Goal: Task Accomplishment & Management: Complete application form

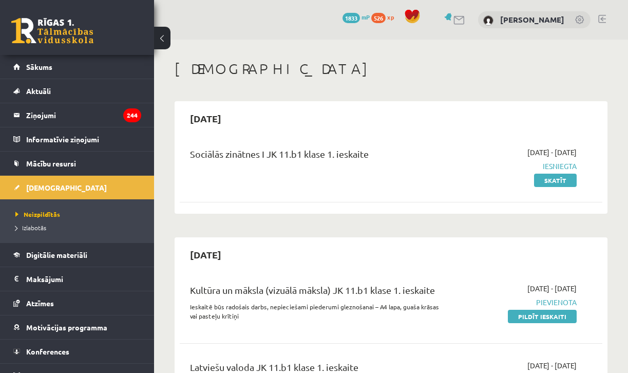
scroll to position [249, 0]
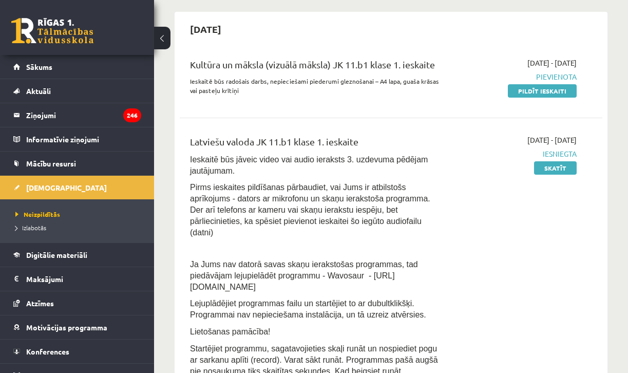
scroll to position [222, 0]
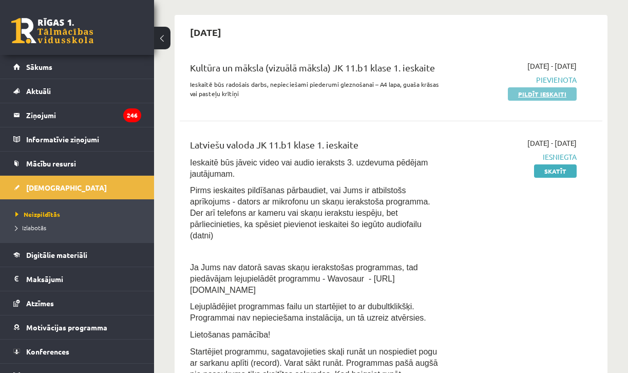
click at [520, 93] on link "Pildīt ieskaiti" at bounding box center [542, 93] width 69 height 13
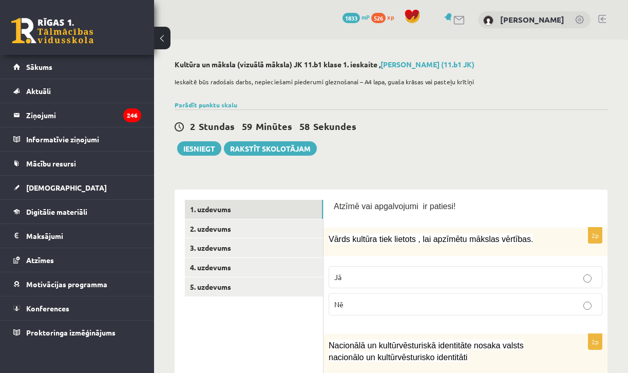
scroll to position [28, 0]
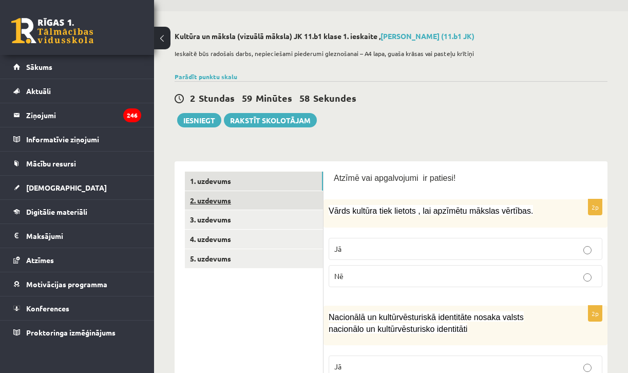
click at [257, 198] on link "2. uzdevums" at bounding box center [254, 200] width 138 height 19
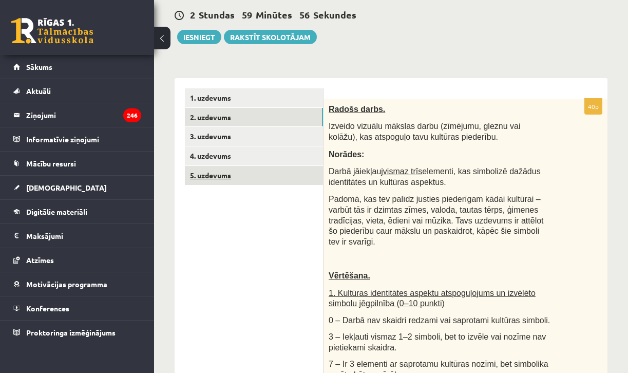
scroll to position [112, 0]
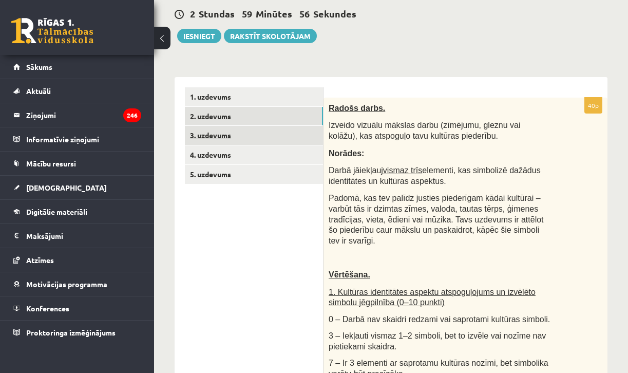
click at [218, 142] on link "3. uzdevums" at bounding box center [254, 135] width 138 height 19
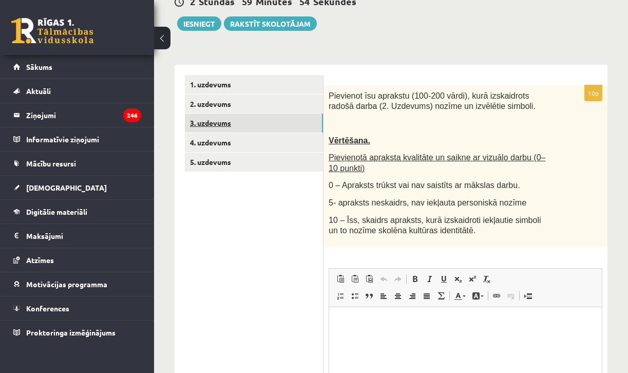
scroll to position [0, 0]
click at [218, 142] on link "4. uzdevums" at bounding box center [254, 142] width 138 height 19
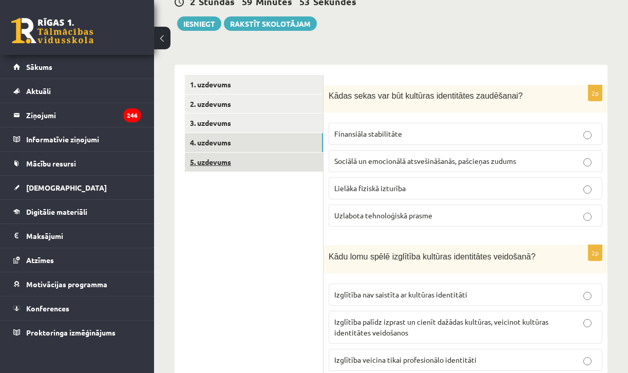
click at [219, 155] on link "5. uzdevums" at bounding box center [254, 162] width 138 height 19
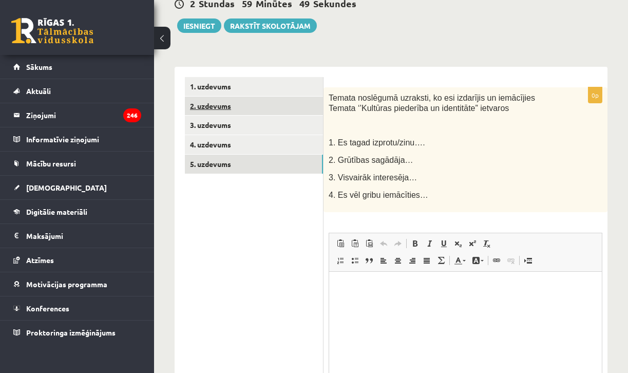
click at [218, 113] on link "2. uzdevums" at bounding box center [254, 106] width 138 height 19
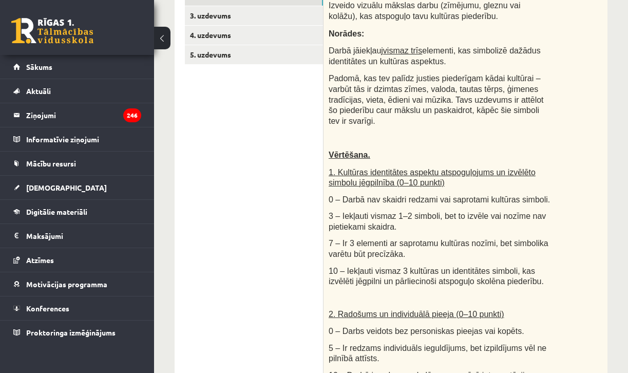
scroll to position [134, 0]
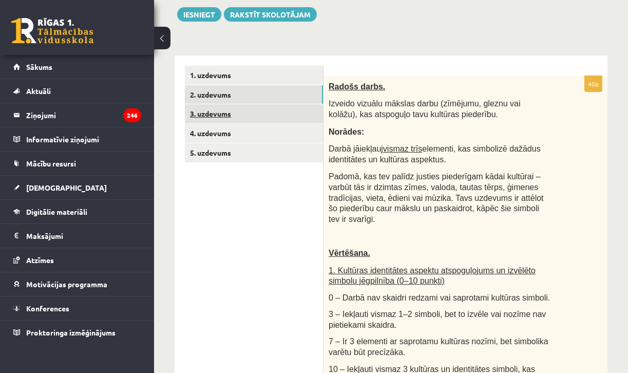
click at [219, 110] on link "3. uzdevums" at bounding box center [254, 113] width 138 height 19
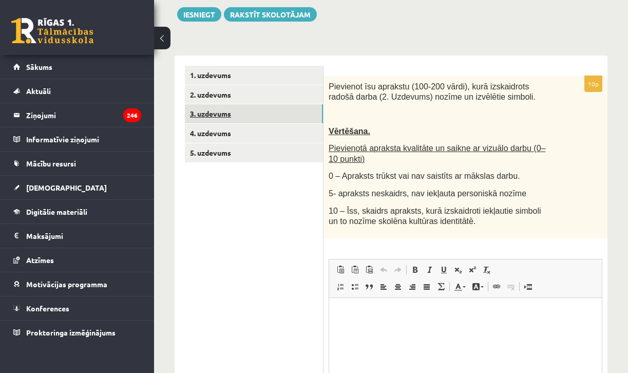
scroll to position [0, 0]
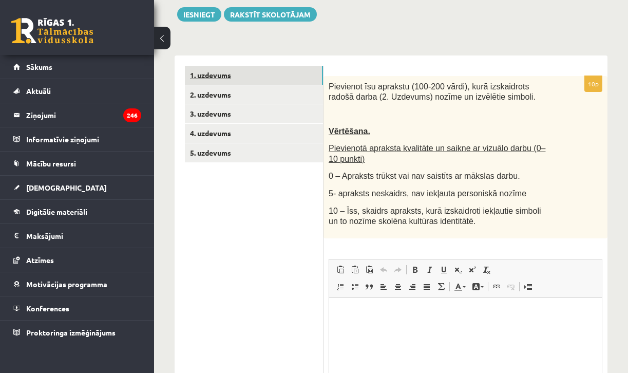
click at [211, 76] on link "1. uzdevums" at bounding box center [254, 75] width 138 height 19
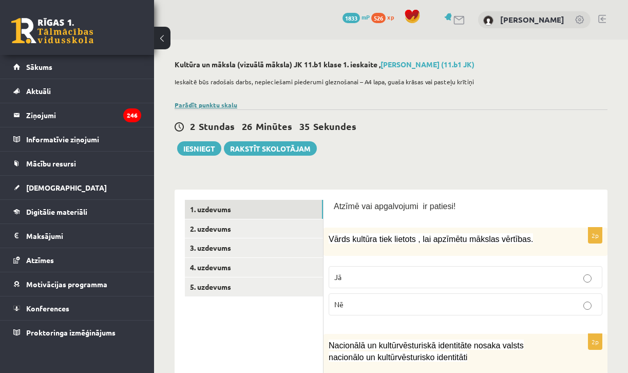
click at [205, 106] on link "Parādīt punktu skalu" at bounding box center [206, 105] width 63 height 8
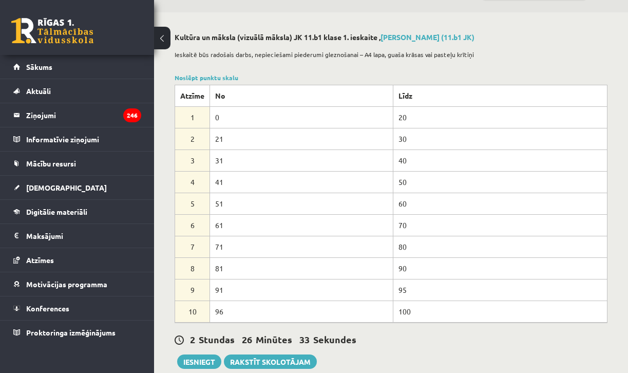
scroll to position [28, 0]
click at [222, 81] on div "Noslēpt punktu skalu Atzīme No Līdz 1 0 20 2 21 30 3 31 40 4 41 50 5 51 60 6 61…" at bounding box center [391, 197] width 433 height 250
click at [223, 78] on link "Noslēpt punktu skalu" at bounding box center [207, 77] width 64 height 8
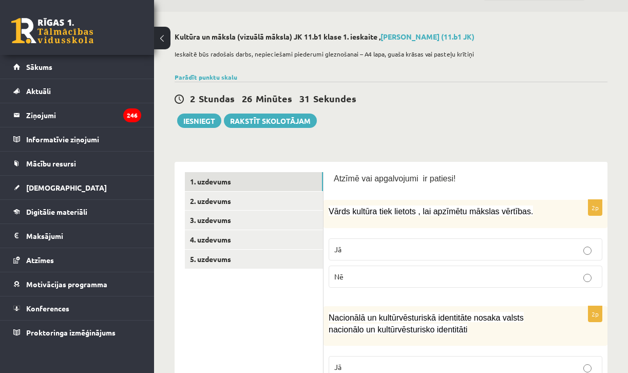
scroll to position [97, 0]
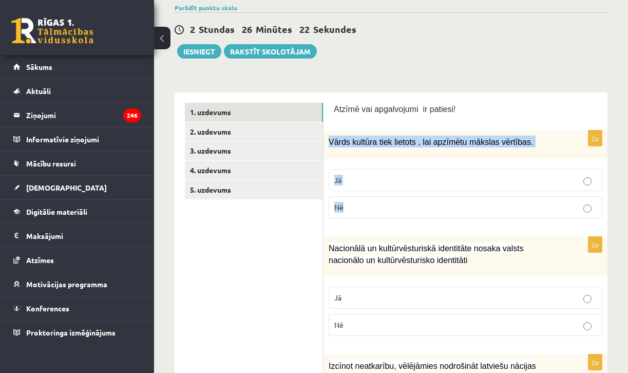
drag, startPoint x: 328, startPoint y: 142, endPoint x: 371, endPoint y: 203, distance: 74.8
click at [371, 203] on div "2p Vārds kultūra tiek lietots , lai apzīmētu mākslas vērtības. Jā Nē" at bounding box center [466, 178] width 284 height 96
copy div "Vārds kultūra tiek lietots , lai apzīmētu mākslas vērtības. Jā Nē"
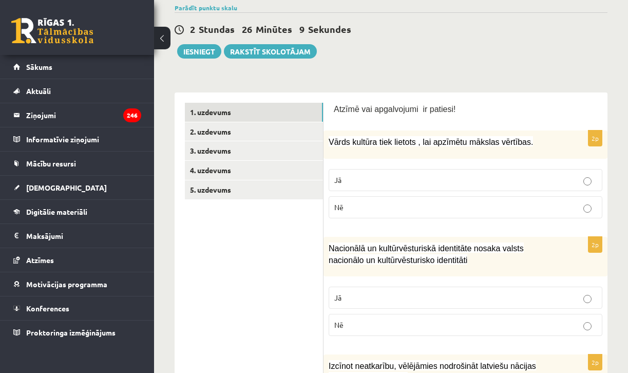
click at [339, 182] on span "Jā" at bounding box center [337, 179] width 7 height 9
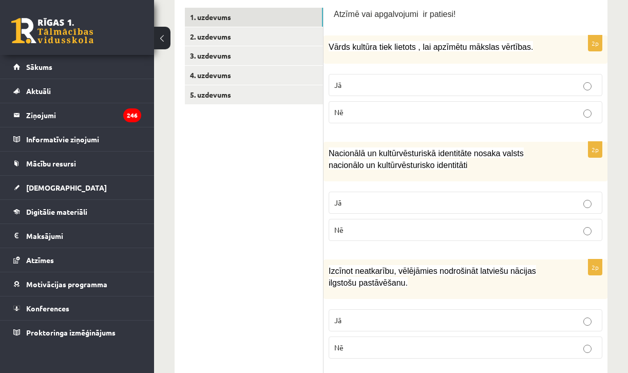
scroll to position [193, 0]
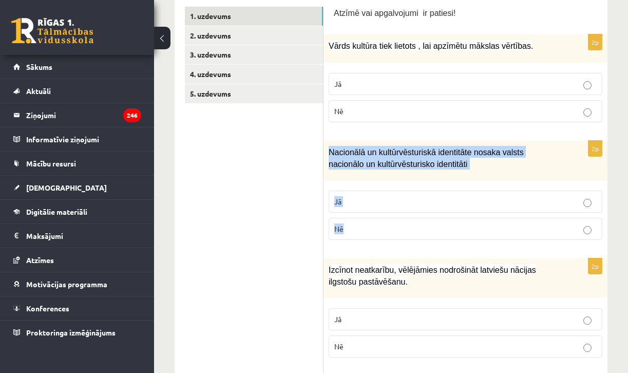
drag, startPoint x: 329, startPoint y: 152, endPoint x: 369, endPoint y: 237, distance: 93.9
click at [369, 237] on div "2p Nacionālā un kultūrvēsturiskā identitāte nosaka valsts nacionālo un kultūrvē…" at bounding box center [466, 194] width 284 height 107
copy div "Nacionālā un kultūrvēsturiskā identitāte nosaka valsts nacionālo un kultūrvēstu…"
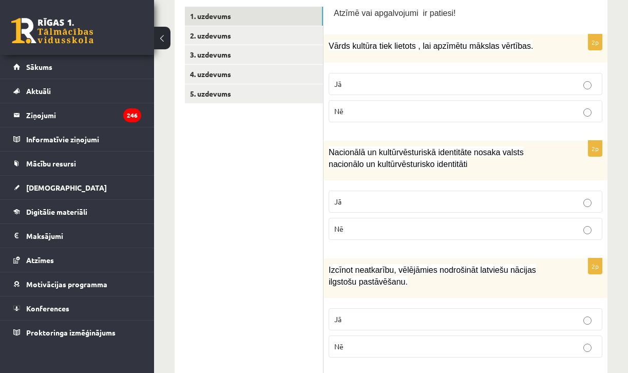
click at [342, 233] on label "Nē" at bounding box center [466, 229] width 274 height 22
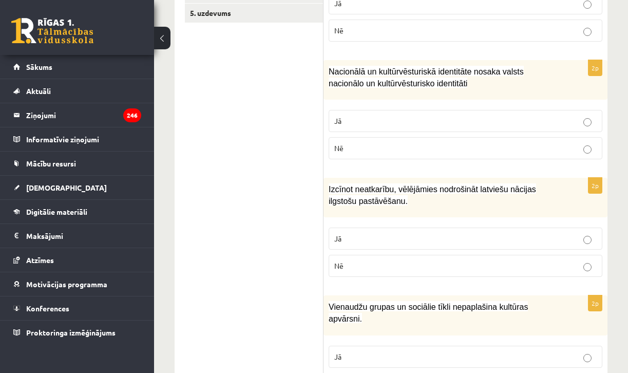
scroll to position [279, 0]
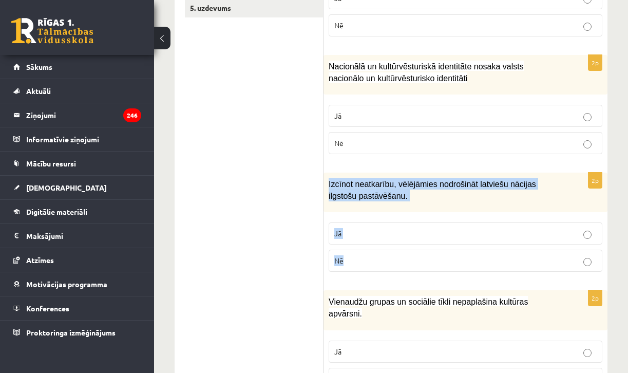
drag, startPoint x: 328, startPoint y: 181, endPoint x: 348, endPoint y: 273, distance: 94.7
click at [348, 273] on div "2p Izcīnot neatkarību, vēlējāmies nodrošināt latviešu nācijas ilgstošu pastāvēš…" at bounding box center [466, 226] width 284 height 107
copy div "Izcīnot neatkarību, vēlējāmies nodrošināt latviešu nācijas ilgstošu pastāvēšanu…"
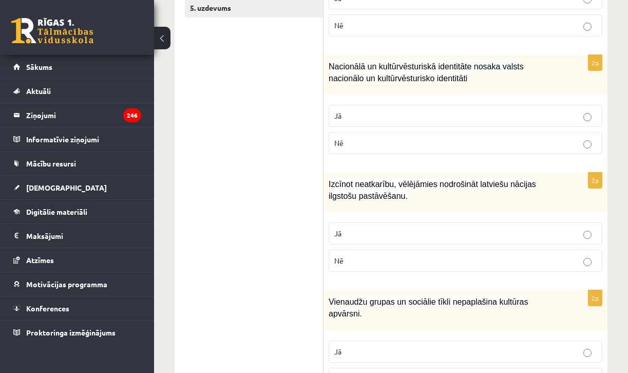
click at [344, 225] on label "Jā" at bounding box center [466, 233] width 274 height 22
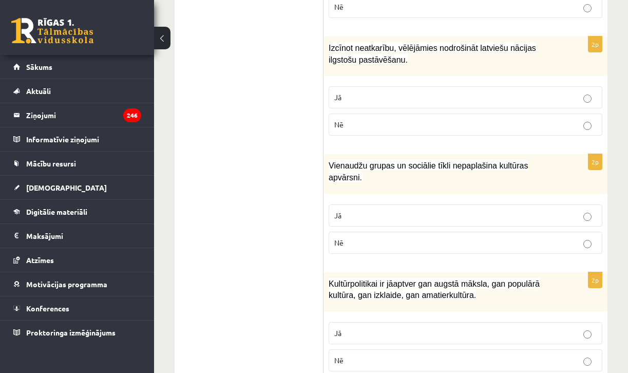
scroll to position [425, 0]
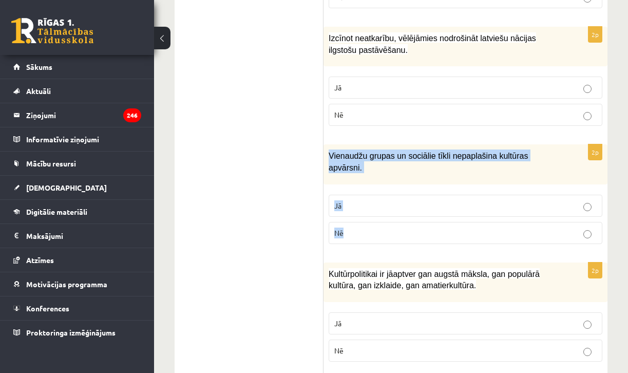
drag, startPoint x: 329, startPoint y: 154, endPoint x: 392, endPoint y: 227, distance: 97.2
click at [392, 227] on div "2p Vienaudžu grupas un sociālie tīkli nepaplašina kultūras apvārsni. Jā Nē" at bounding box center [466, 197] width 284 height 107
copy div "Vienaudžu grupas un sociālie tīkli nepaplašina kultūras apvārsni. Jā Nē"
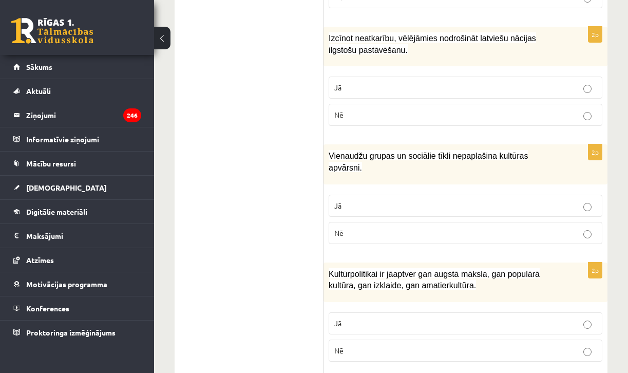
click at [331, 173] on div "Vienaudžu grupas un sociālie tīkli nepaplašina kultūras apvārsni." at bounding box center [466, 164] width 284 height 40
click at [347, 230] on p "Nē" at bounding box center [465, 232] width 262 height 11
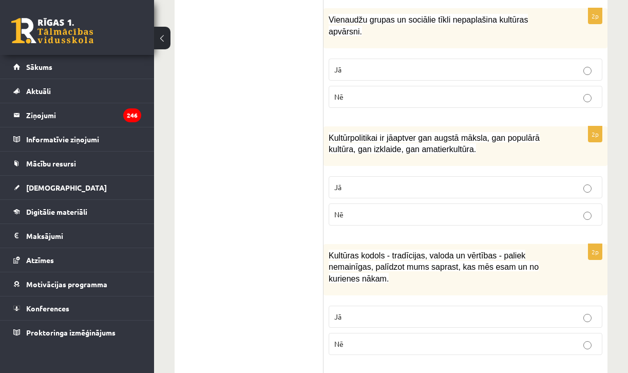
scroll to position [569, 0]
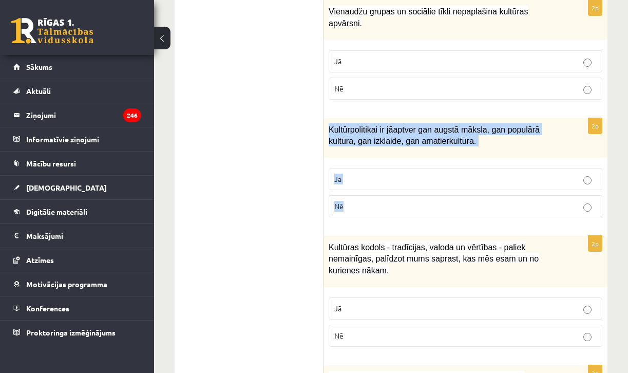
drag, startPoint x: 328, startPoint y: 126, endPoint x: 357, endPoint y: 212, distance: 90.4
click at [357, 212] on div "2p Kultūrpolitikai ir jāaptver gan augstā māksla, gan populārā kultūra, gan izk…" at bounding box center [466, 171] width 284 height 107
copy div "Kultūrpolitikai ir jāaptver gan augstā māksla, gan populārā kultūra, gan izklai…"
click at [363, 179] on p "Jā" at bounding box center [465, 179] width 262 height 11
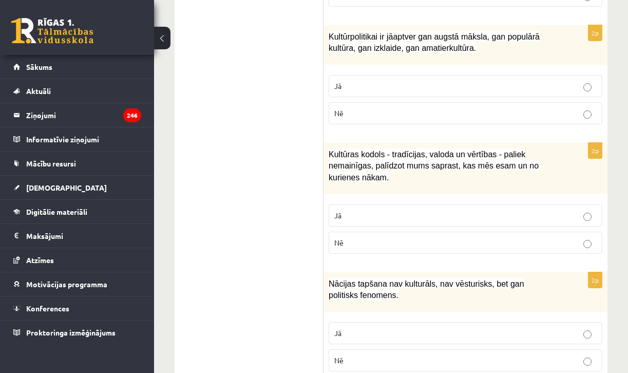
scroll to position [668, 0]
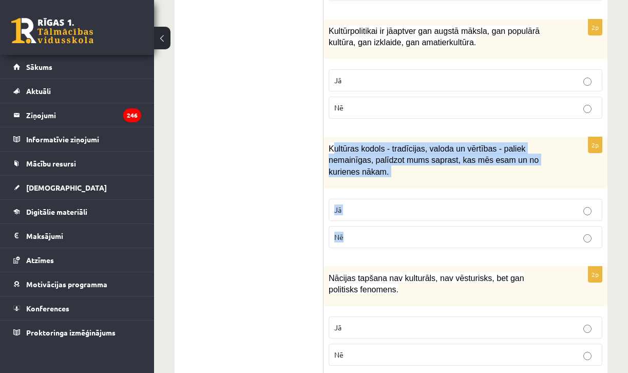
drag, startPoint x: 333, startPoint y: 143, endPoint x: 348, endPoint y: 219, distance: 77.9
click at [350, 221] on div "2p Kultūras kodols - tradīcijas, valoda un vērtības - paliek nemainīgas, palīdz…" at bounding box center [466, 196] width 284 height 119
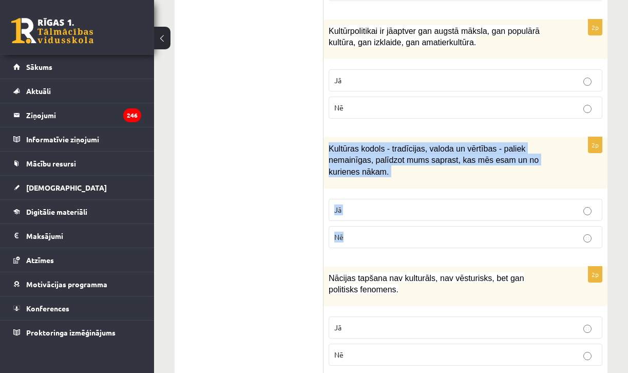
drag, startPoint x: 330, startPoint y: 143, endPoint x: 370, endPoint y: 241, distance: 105.9
click at [370, 241] on div "2p Kultūras kodols - tradīcijas, valoda un vērtības - paliek nemainīgas, palīdz…" at bounding box center [466, 196] width 284 height 119
copy div "Kultūras kodols - tradīcijas, valoda un vērtības - paliek nemainīgas, palīdzot …"
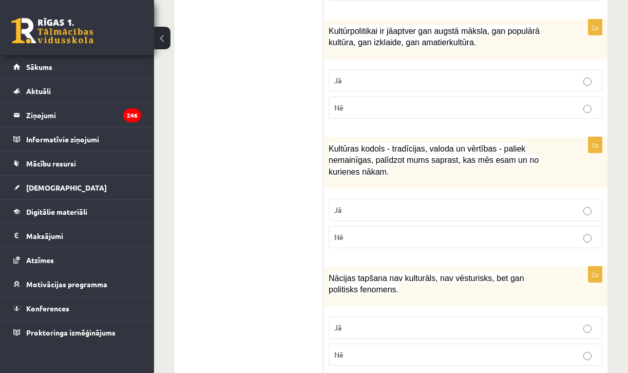
click at [344, 204] on p "Jā" at bounding box center [465, 209] width 262 height 11
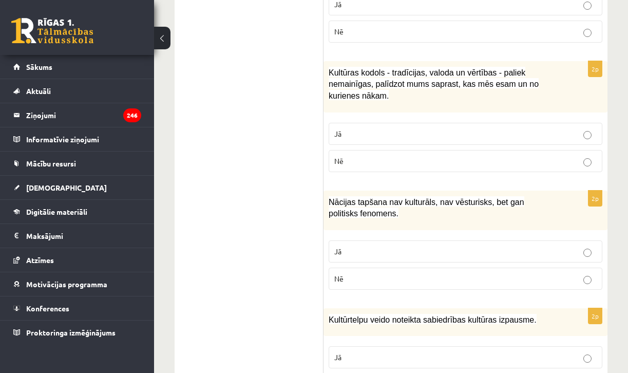
scroll to position [751, 0]
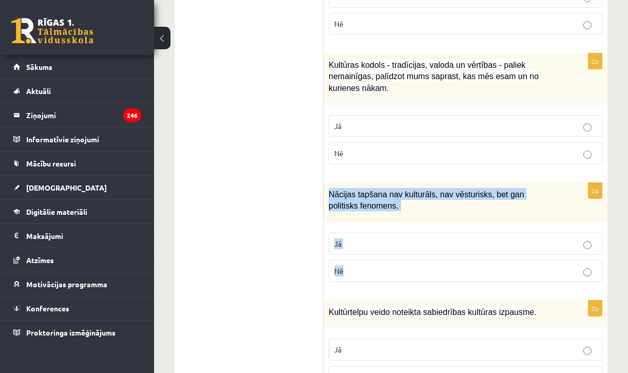
drag, startPoint x: 329, startPoint y: 187, endPoint x: 355, endPoint y: 271, distance: 87.4
click at [355, 271] on div "2p Nācijas tapšana nav kulturāls, nav vēsturisks, bet gan politisks fenomens. J…" at bounding box center [466, 236] width 284 height 107
copy div "Nācijas tapšana nav kulturāls, nav vēsturisks, bet gan politisks fenomens. Jā Nē"
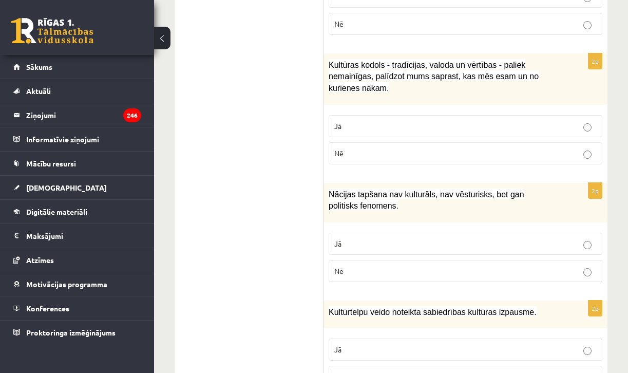
click at [293, 237] on ul "1. uzdevums 2. uzdevums 3. uzdevums 4. uzdevums 5. uzdevums" at bounding box center [254, 346] width 139 height 1795
click at [367, 267] on p "Nē" at bounding box center [465, 270] width 262 height 11
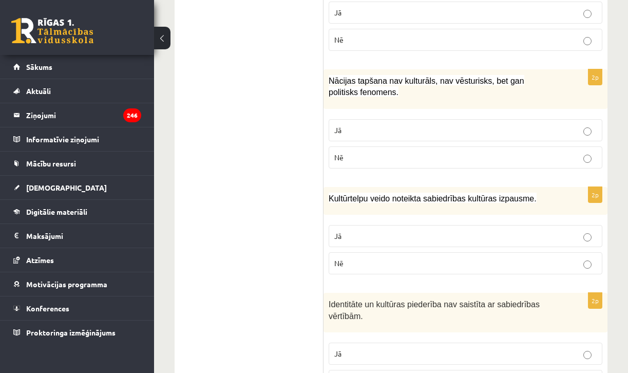
scroll to position [920, 0]
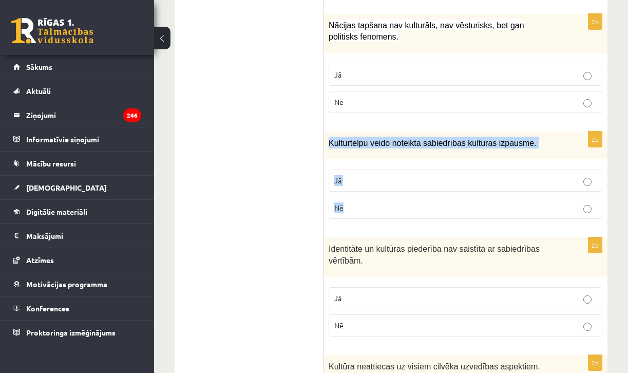
drag, startPoint x: 329, startPoint y: 137, endPoint x: 363, endPoint y: 207, distance: 77.4
click at [363, 207] on div "2p Kultūrtelpu veido noteikta sabiedrības kultūras izpausme. Jā Nē" at bounding box center [466, 179] width 284 height 96
copy div "Kultūrtelpu veido noteikta sabiedrības kultūras izpausme. Jā Nē"
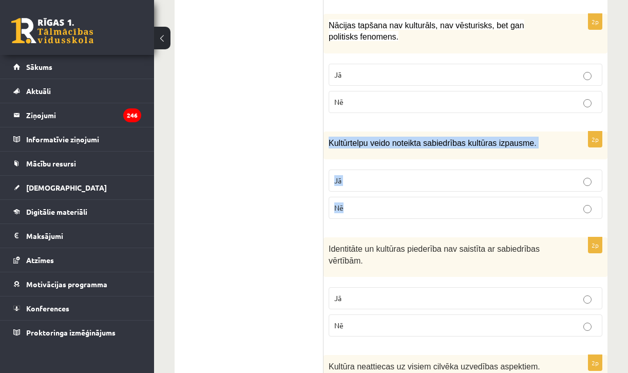
click at [351, 175] on p "Jā" at bounding box center [465, 180] width 262 height 11
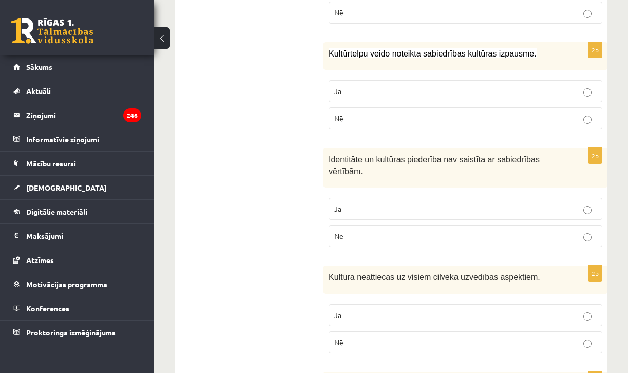
scroll to position [1010, 0]
click at [365, 231] on p "Nē" at bounding box center [465, 236] width 262 height 11
drag, startPoint x: 330, startPoint y: 151, endPoint x: 307, endPoint y: 173, distance: 31.6
click at [307, 173] on div "**********" at bounding box center [391, 87] width 433 height 1815
click at [351, 176] on div "Identitāte un kultūras piederība nav saistīta ar sabiedrības vērtībām." at bounding box center [466, 168] width 284 height 40
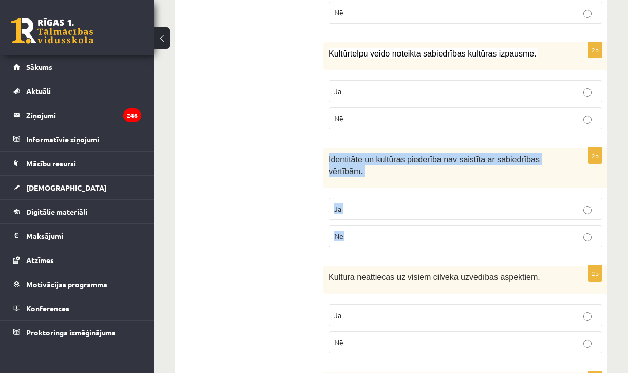
drag, startPoint x: 329, startPoint y: 154, endPoint x: 359, endPoint y: 234, distance: 85.6
click at [359, 234] on div "2p Identitāte un kultūras piederība nav saistīta ar sabiedrības vērtībām. Jā Nē" at bounding box center [466, 201] width 284 height 107
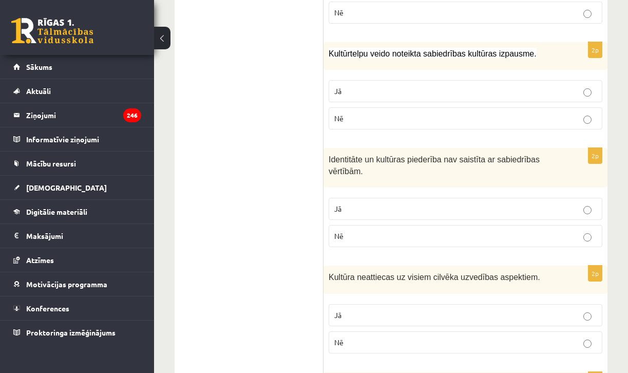
click at [278, 169] on ul "1. uzdevums 2. uzdevums 3. uzdevums 4. uzdevums 5. uzdevums" at bounding box center [254, 87] width 139 height 1795
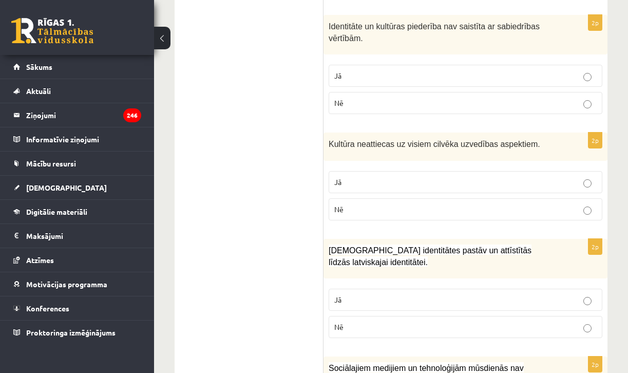
scroll to position [1158, 0]
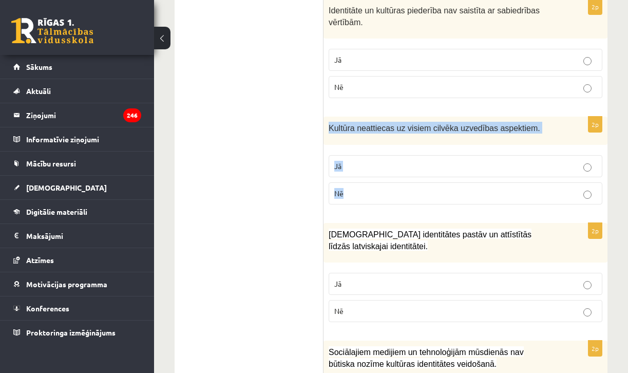
drag, startPoint x: 330, startPoint y: 120, endPoint x: 368, endPoint y: 195, distance: 84.7
click at [368, 195] on div "2p Kultūra neattiecas uz visiem cilvēka uzvedības aspektiem. Jā Nē" at bounding box center [466, 165] width 284 height 96
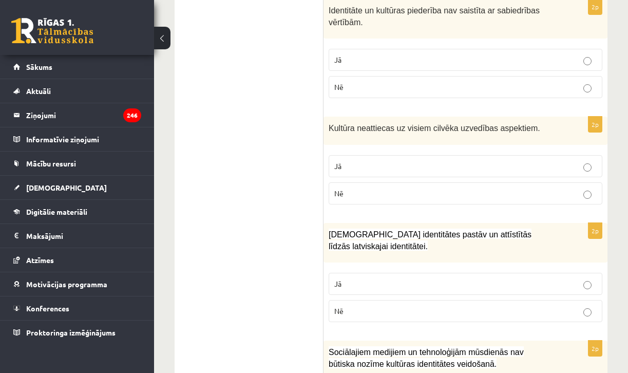
click at [350, 188] on p "Nē" at bounding box center [465, 193] width 262 height 11
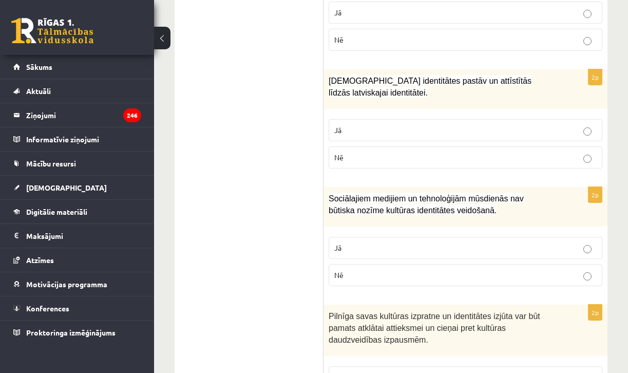
scroll to position [1304, 0]
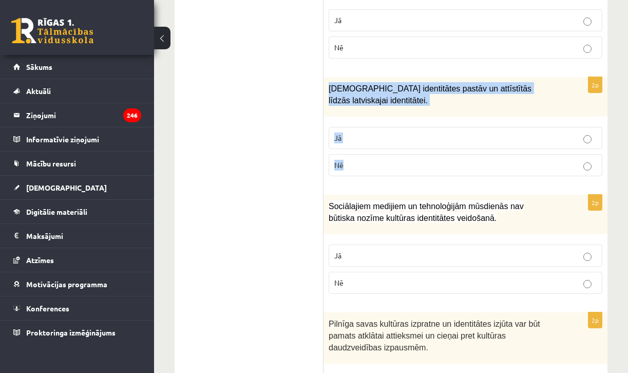
drag, startPoint x: 326, startPoint y: 79, endPoint x: 357, endPoint y: 165, distance: 92.3
click at [357, 165] on div "2p Mazākumtautību identitātes pastāv un attīstītās līdzās latviskajai identitāt…" at bounding box center [466, 130] width 284 height 107
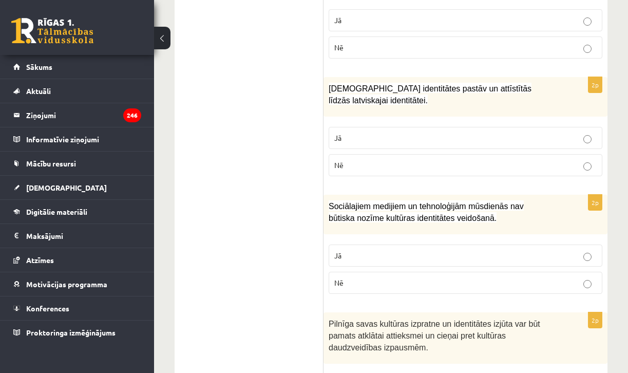
click at [354, 141] on label "Jā" at bounding box center [466, 138] width 274 height 22
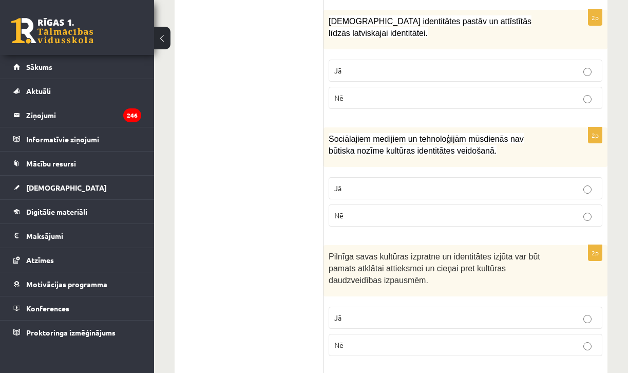
scroll to position [1373, 0]
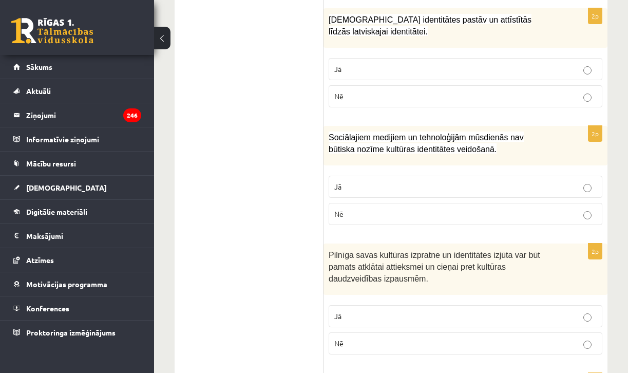
click at [340, 209] on span "Nē" at bounding box center [338, 213] width 9 height 9
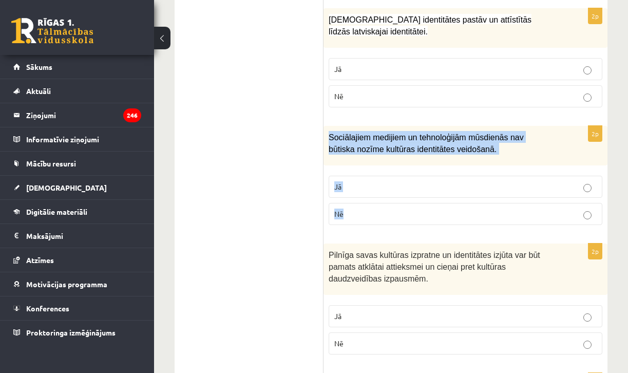
drag, startPoint x: 329, startPoint y: 127, endPoint x: 369, endPoint y: 206, distance: 89.1
click at [369, 206] on div "2p Sociālajiem medijiem un tehnoloģijām mūsdienās nav būtiska nozīme kultūras i…" at bounding box center [466, 179] width 284 height 107
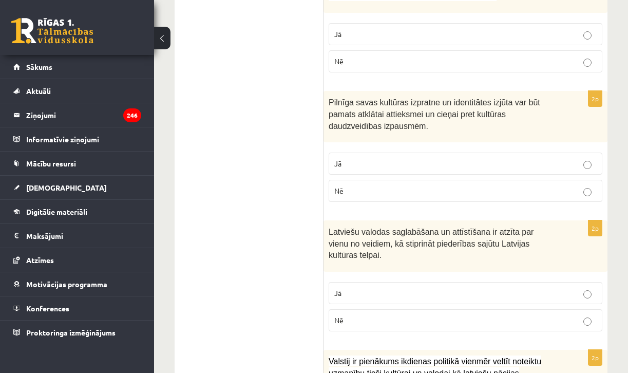
scroll to position [1527, 0]
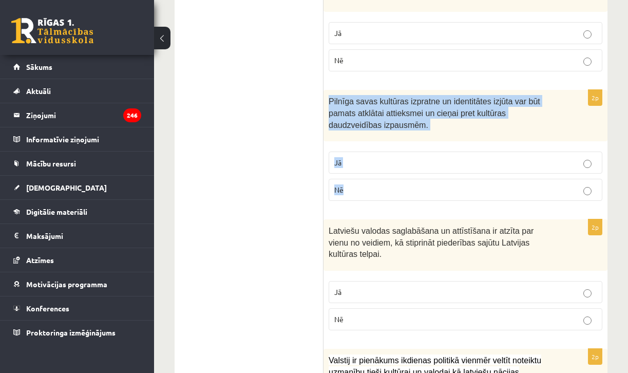
drag, startPoint x: 326, startPoint y: 90, endPoint x: 367, endPoint y: 181, distance: 100.2
click at [367, 181] on div "2p Pilnīga savas kultūras izpratne un identitātes izjūta var būt pamats atklāta…" at bounding box center [466, 149] width 284 height 119
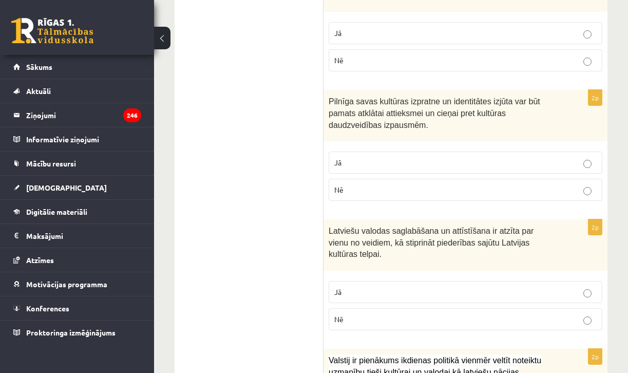
click at [345, 157] on p "Jā" at bounding box center [465, 162] width 262 height 11
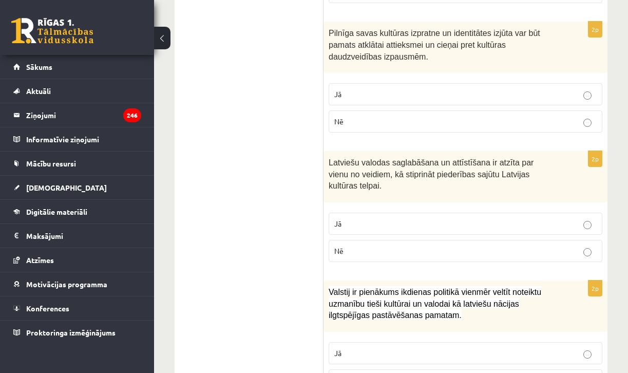
scroll to position [1614, 0]
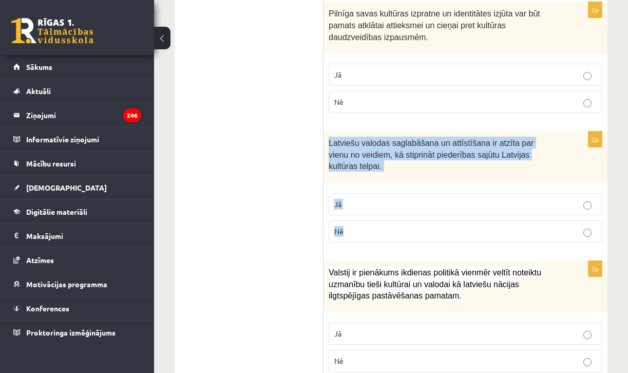
drag, startPoint x: 329, startPoint y: 132, endPoint x: 369, endPoint y: 222, distance: 97.9
click at [369, 222] on div "2p Latviešu valodas saglabāšana un attīstīšana ir atzīta par vienu no veidiem, …" at bounding box center [466, 190] width 284 height 119
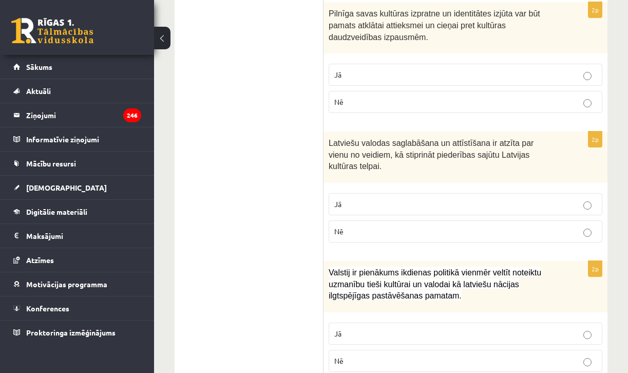
click at [340, 193] on label "Jā" at bounding box center [466, 204] width 274 height 22
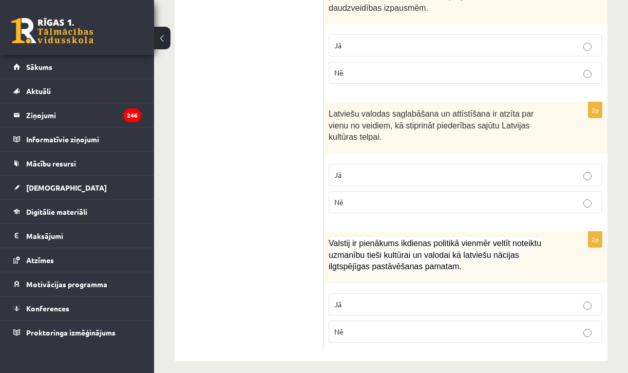
scroll to position [1643, 0]
click at [355, 299] on p "Jā" at bounding box center [465, 304] width 262 height 11
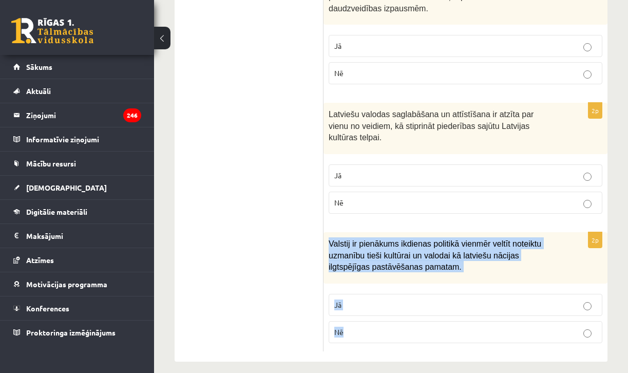
drag, startPoint x: 331, startPoint y: 233, endPoint x: 364, endPoint y: 323, distance: 96.3
click at [364, 323] on div "2p Valstij ir pienākums ikdienas politikā vienmēr veltīt noteiktu uzmanību tieš…" at bounding box center [466, 291] width 284 height 119
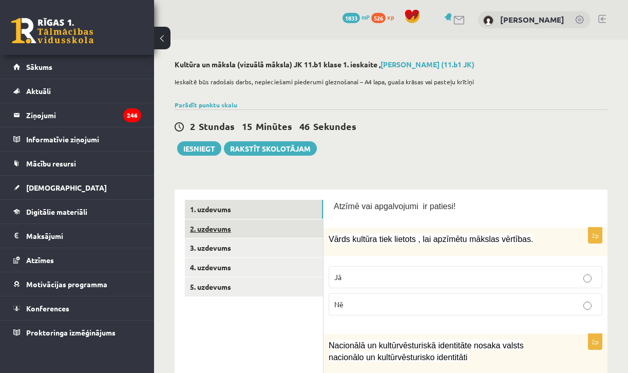
scroll to position [0, 0]
click at [234, 226] on link "2. uzdevums" at bounding box center [254, 228] width 138 height 19
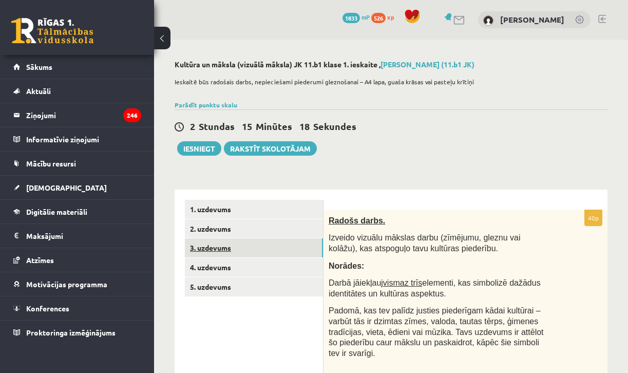
click at [212, 245] on link "3. uzdevums" at bounding box center [254, 247] width 138 height 19
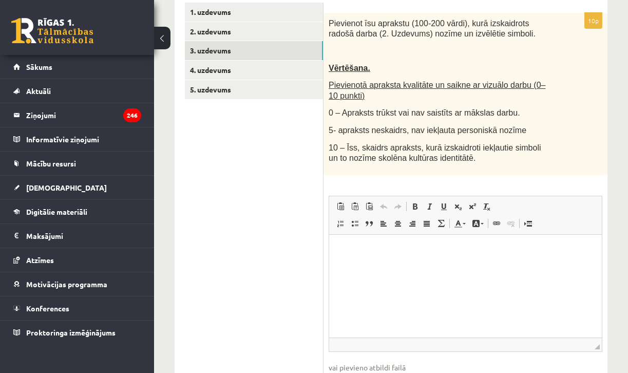
scroll to position [197, 0]
click at [368, 252] on p "Визуальный текстовый редактор, wiswyg-editor-user-answer-47433880898540" at bounding box center [465, 249] width 252 height 11
click at [461, 249] on p "**********" at bounding box center [465, 249] width 252 height 10
click at [490, 254] on p "**********" at bounding box center [465, 249] width 252 height 10
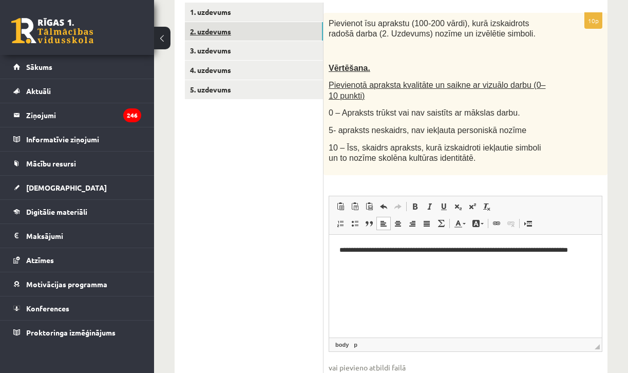
click at [227, 35] on link "2. uzdevums" at bounding box center [254, 31] width 138 height 19
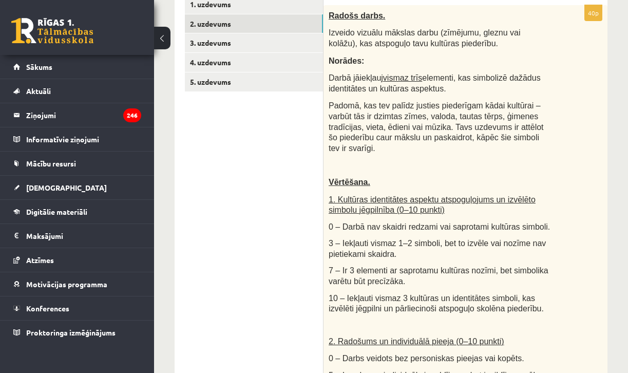
scroll to position [203, 0]
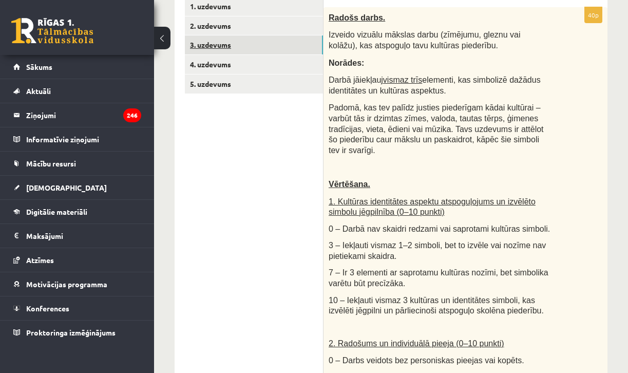
click at [257, 45] on link "3. uzdevums" at bounding box center [254, 44] width 138 height 19
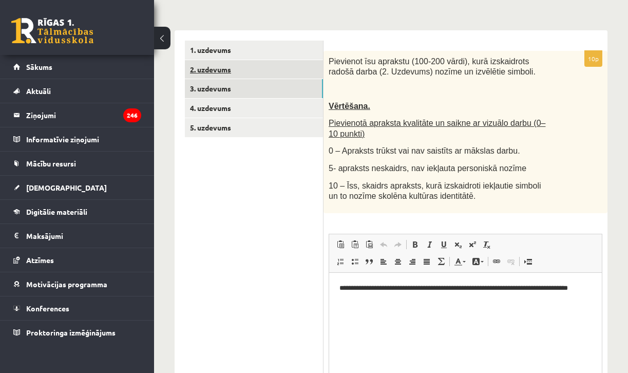
scroll to position [0, 0]
click at [372, 300] on p "**********" at bounding box center [465, 292] width 252 height 21
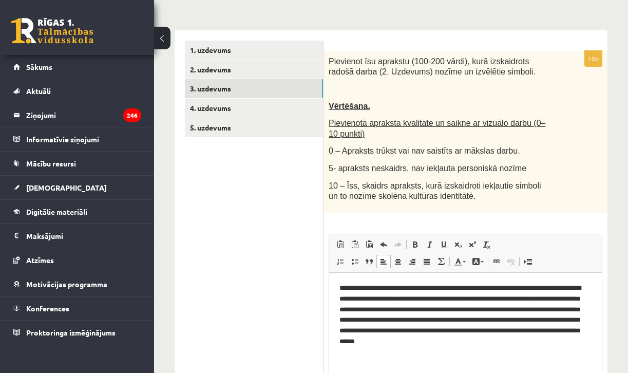
click at [486, 338] on p "**********" at bounding box center [465, 313] width 252 height 62
click at [560, 335] on p "**********" at bounding box center [465, 313] width 252 height 62
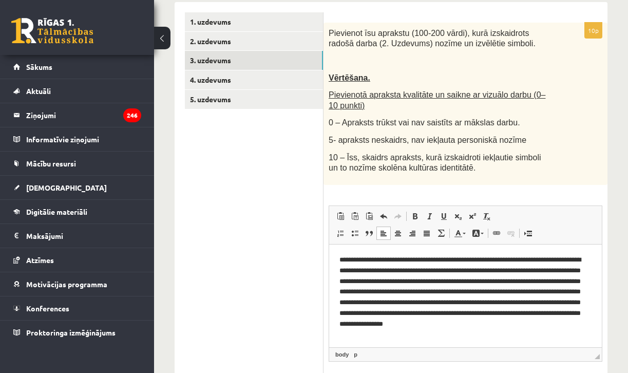
scroll to position [188, 0]
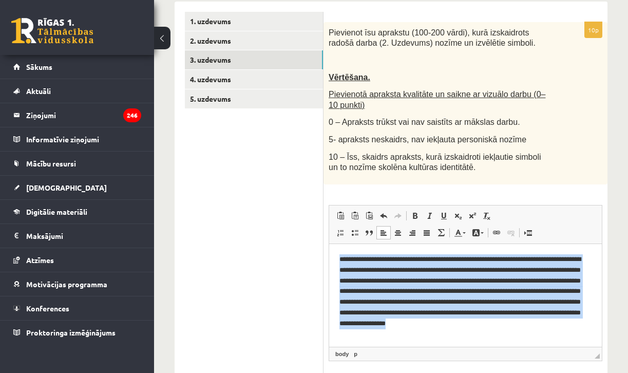
drag, startPoint x: 338, startPoint y: 257, endPoint x: 367, endPoint y: 336, distance: 84.0
click at [367, 336] on html "**********" at bounding box center [465, 294] width 273 height 103
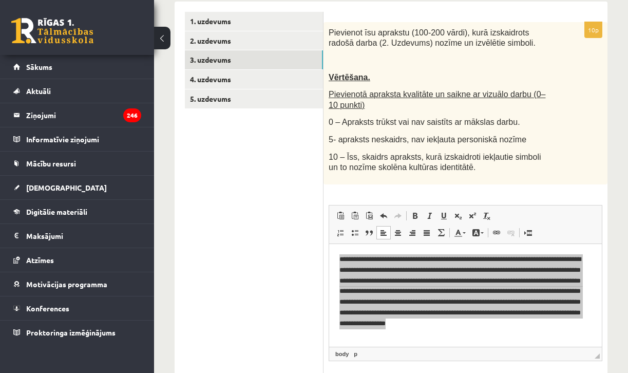
click at [275, 164] on ul "1. uzdevums 2. uzdevums 3. uzdevums 4. uzdevums 5. uzdevums" at bounding box center [254, 215] width 139 height 407
click at [297, 188] on ul "1. uzdevums 2. uzdevums 3. uzdevums 4. uzdevums 5. uzdevums" at bounding box center [254, 215] width 139 height 407
click at [339, 184] on div "**********" at bounding box center [466, 220] width 284 height 396
click at [338, 178] on div "Pievienot īsu aprakstu (100-200 vārdi), kurā izskaidrots radošā darba (2. Uzdev…" at bounding box center [466, 103] width 284 height 162
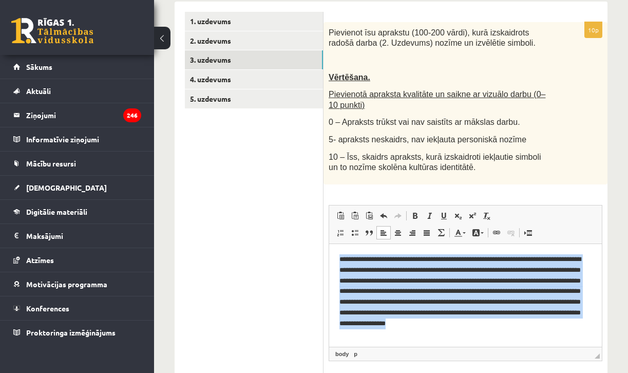
click at [332, 261] on html "**********" at bounding box center [465, 294] width 273 height 103
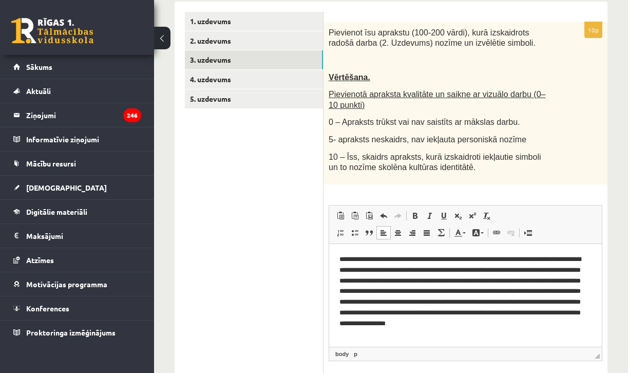
click at [367, 331] on p "**********" at bounding box center [465, 295] width 252 height 82
click at [398, 260] on p "**********" at bounding box center [465, 295] width 252 height 82
click at [545, 280] on p "**********" at bounding box center [465, 295] width 252 height 82
click at [354, 278] on p "**********" at bounding box center [465, 295] width 252 height 82
click at [574, 300] on p "**********" at bounding box center [465, 295] width 252 height 82
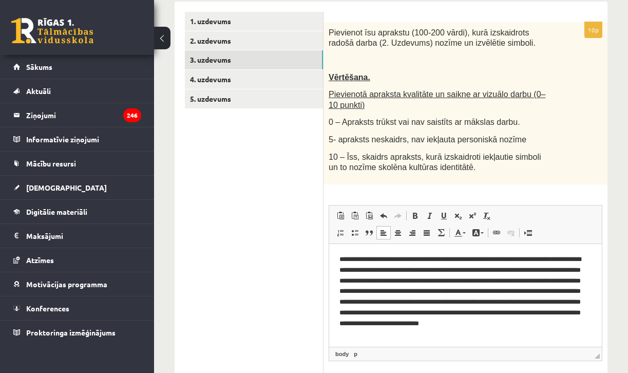
click at [384, 312] on p "**********" at bounding box center [465, 295] width 252 height 82
click at [401, 311] on p "**********" at bounding box center [465, 295] width 252 height 82
click at [455, 331] on p "**********" at bounding box center [465, 295] width 252 height 82
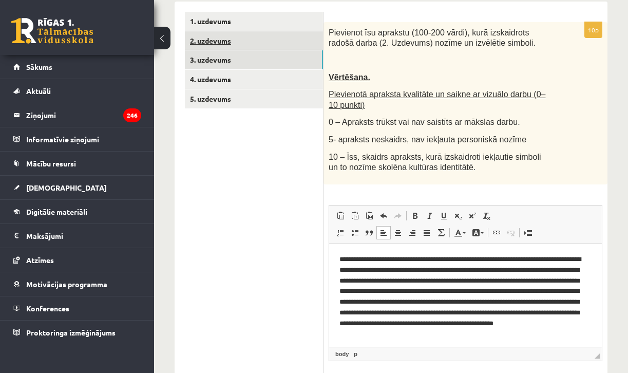
click at [228, 40] on link "2. uzdevums" at bounding box center [254, 40] width 138 height 19
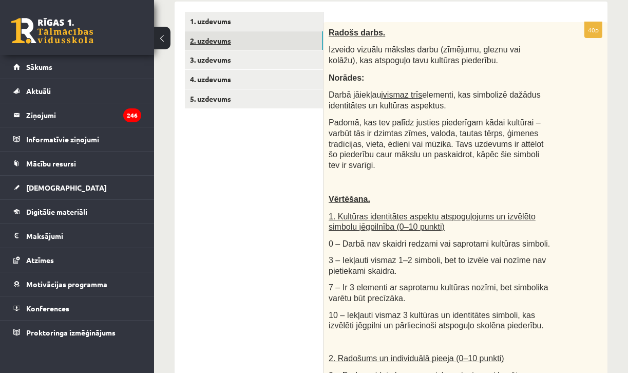
scroll to position [0, 0]
click at [223, 22] on link "1. uzdevums" at bounding box center [254, 21] width 138 height 19
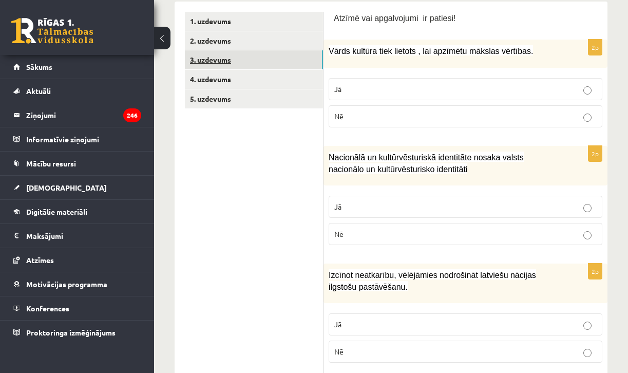
click at [213, 62] on link "3. uzdevums" at bounding box center [254, 59] width 138 height 19
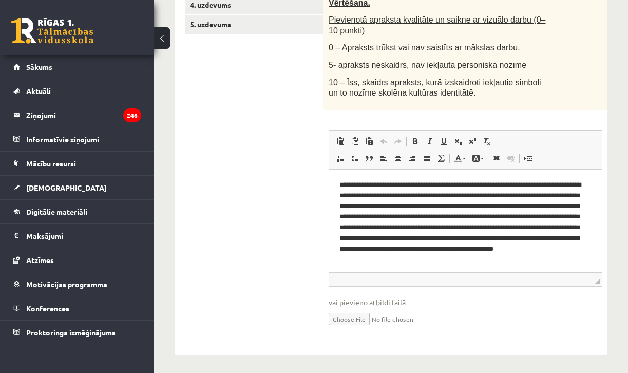
scroll to position [261, 0]
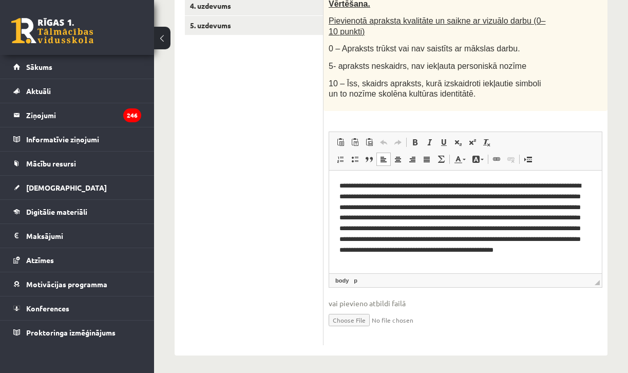
click at [529, 258] on p "**********" at bounding box center [465, 221] width 252 height 82
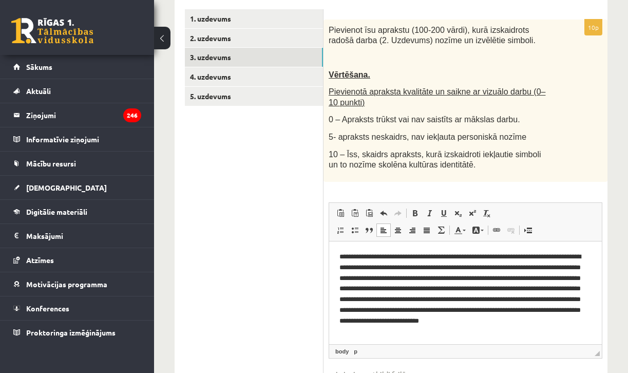
scroll to position [189, 0]
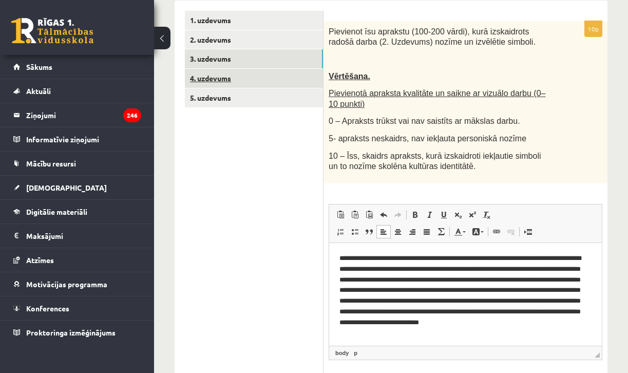
click at [203, 75] on link "4. uzdevums" at bounding box center [254, 78] width 138 height 19
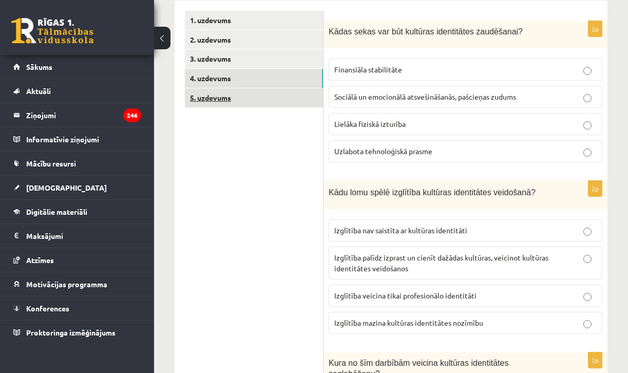
click at [201, 91] on link "5. uzdevums" at bounding box center [254, 97] width 138 height 19
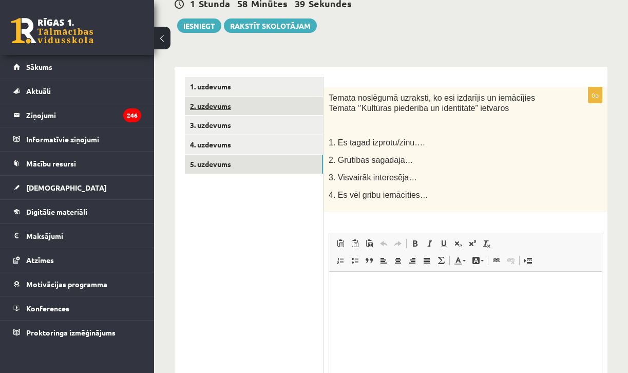
scroll to position [0, 0]
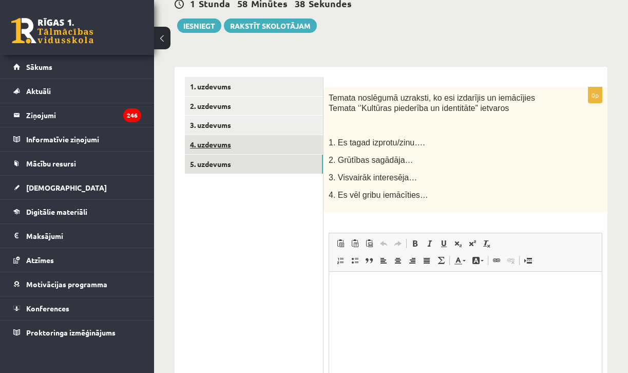
click at [216, 141] on link "4. uzdevums" at bounding box center [254, 144] width 138 height 19
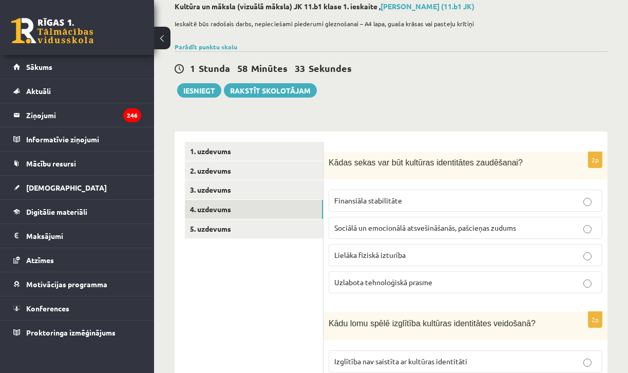
scroll to position [97, 0]
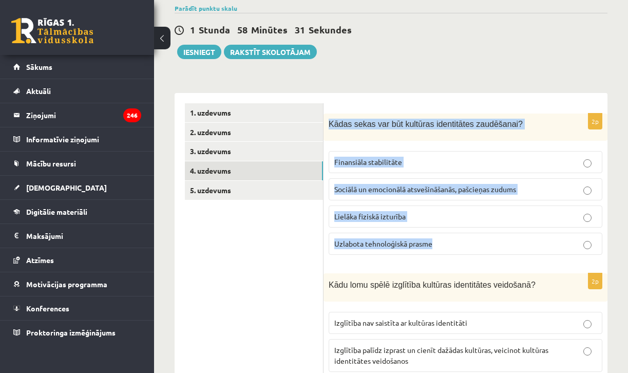
drag, startPoint x: 329, startPoint y: 123, endPoint x: 450, endPoint y: 244, distance: 171.0
click at [450, 244] on div "2p Kādas sekas var būt kultūras identitātes zaudēšanai? Finansiāla stabilitāte …" at bounding box center [466, 188] width 284 height 150
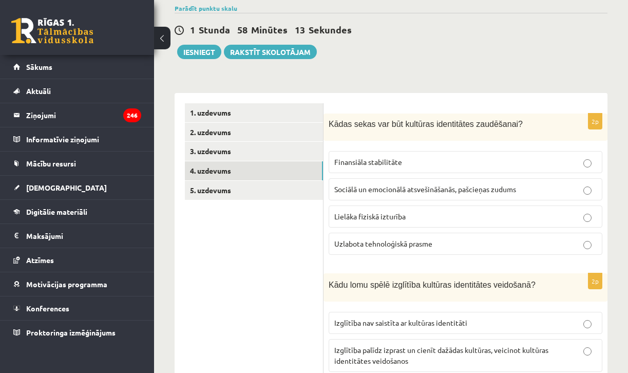
click at [371, 191] on span "Sociālā un emocionālā atsvešināšanās, pašcieņas zudums" at bounding box center [425, 188] width 182 height 9
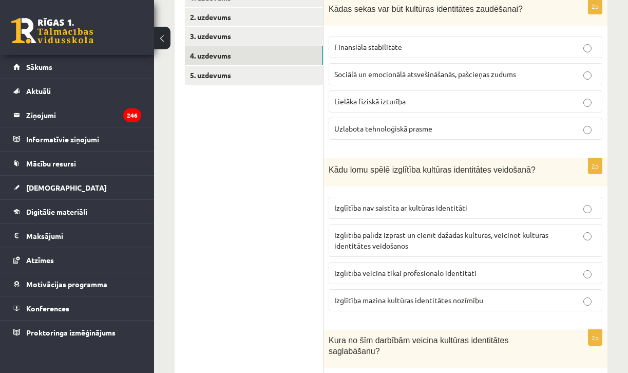
scroll to position [214, 0]
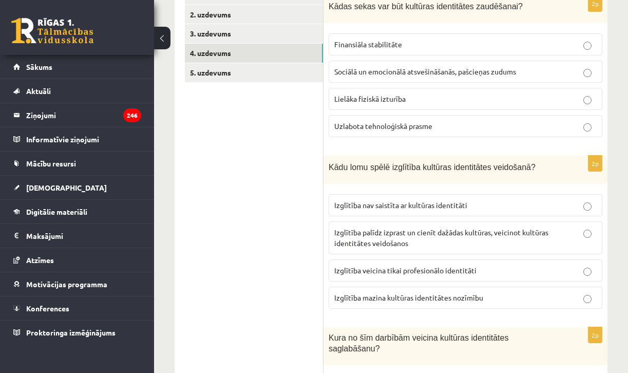
click at [371, 191] on fieldset "Izglītība nav saistīta ar kultūras identitāti Izglītība palīdz izprast un cienī…" at bounding box center [466, 250] width 274 height 123
click at [379, 240] on span "Izglītība palīdz izprast un cienīt dažādas kultūras, veicinot kultūras identitā…" at bounding box center [441, 237] width 214 height 20
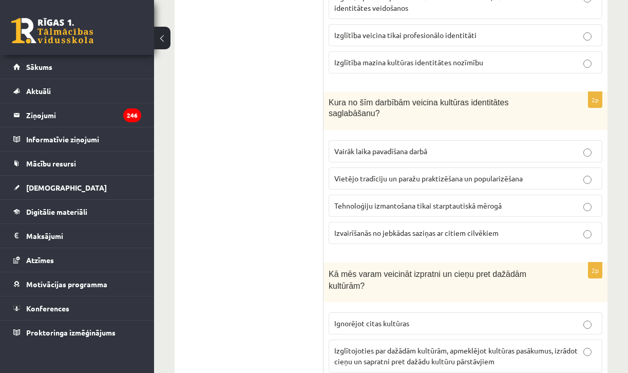
scroll to position [450, 0]
click at [404, 174] on span "Vietējo tradīciju un paražu praktizēšana un popularizēšana" at bounding box center [428, 177] width 188 height 9
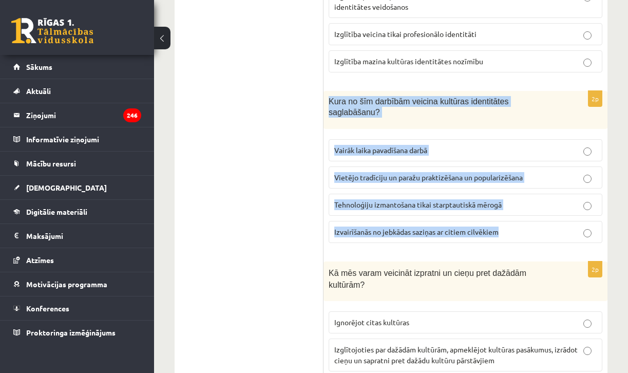
drag, startPoint x: 329, startPoint y: 97, endPoint x: 517, endPoint y: 241, distance: 236.2
click at [517, 241] on div "2p Kura no šīm darbībām veicina kultūras identitātes saglabāšanu? Vairāk laika …" at bounding box center [466, 171] width 284 height 160
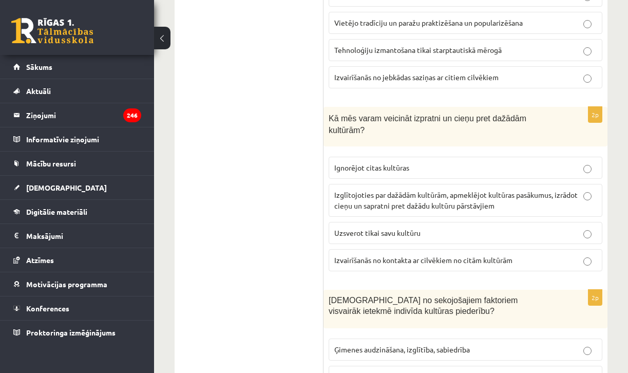
scroll to position [632, 0]
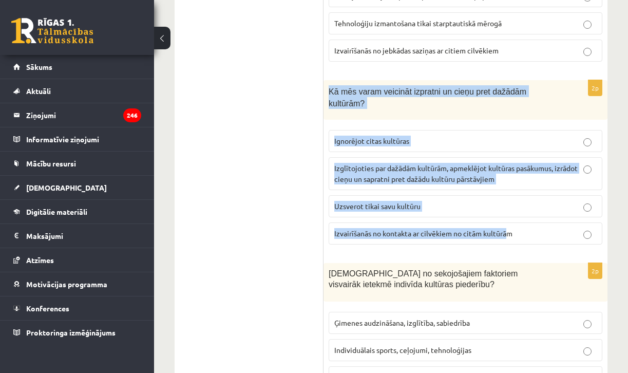
drag, startPoint x: 329, startPoint y: 91, endPoint x: 509, endPoint y: 227, distance: 225.7
click at [509, 227] on div "2p Kā mēs varam veicināt izpratni un cieņu pret dažādām kultūrām? Ignorējot cit…" at bounding box center [466, 166] width 284 height 173
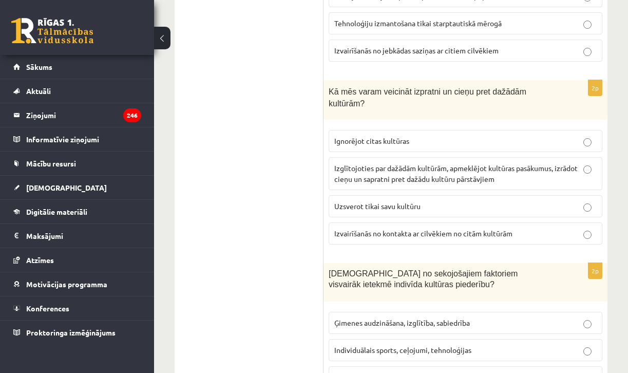
click at [437, 183] on label "Izglītojoties par dažādām kultūrām, apmeklējot kultūras pasākumus, izrādot cieņ…" at bounding box center [466, 173] width 274 height 33
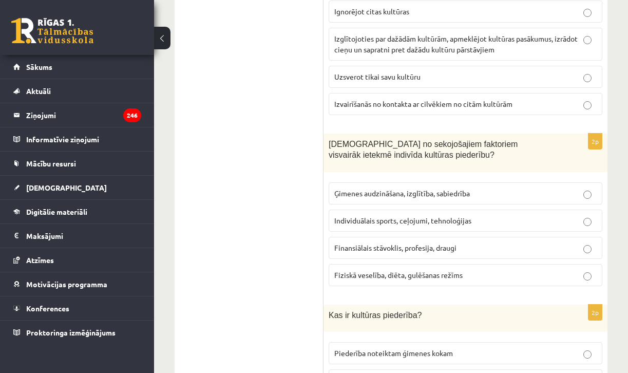
scroll to position [761, 0]
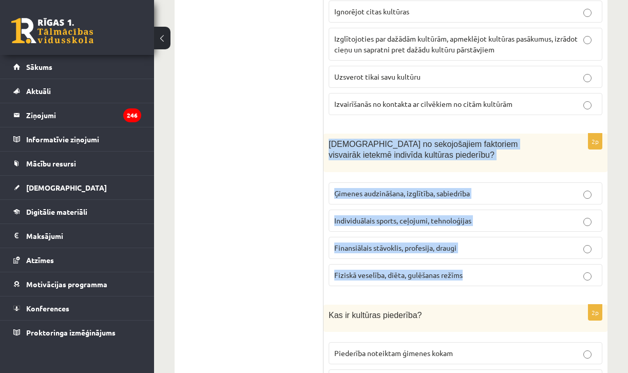
drag, startPoint x: 330, startPoint y: 141, endPoint x: 490, endPoint y: 270, distance: 205.6
click at [490, 270] on div "2p Kuri no sekojošajiem faktoriem visvairāk ietekmē indivīda kultūras piederību…" at bounding box center [466, 214] width 284 height 160
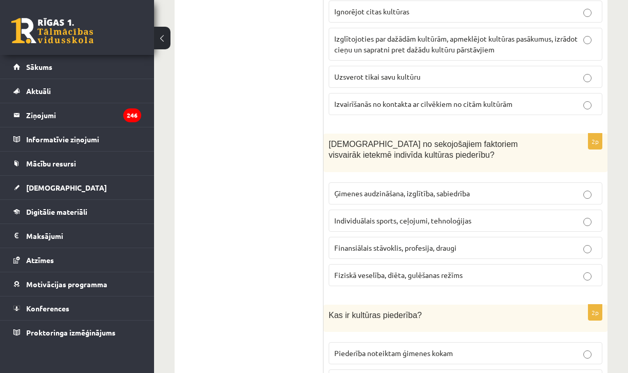
click at [268, 121] on ul "1. uzdevums 2. uzdevums 3. uzdevums 4. uzdevums 5. uzdevums" at bounding box center [254, 283] width 139 height 1688
click at [360, 191] on span "Ģimenes audzināšana, izglītība, sabiedrība" at bounding box center [402, 192] width 136 height 9
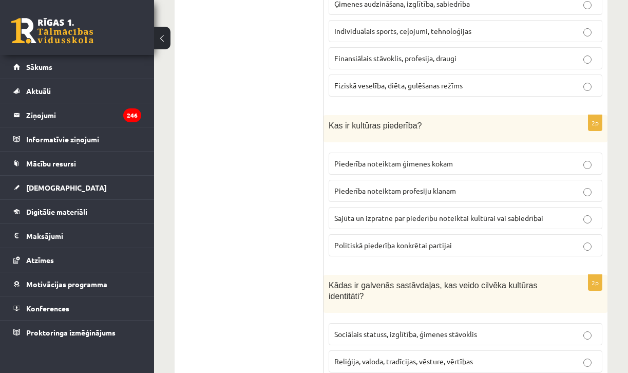
scroll to position [952, 0]
click at [384, 212] on span "Sajūta un izpratne par piederību noteiktai kultūrai vai sabiedrībai" at bounding box center [438, 216] width 209 height 9
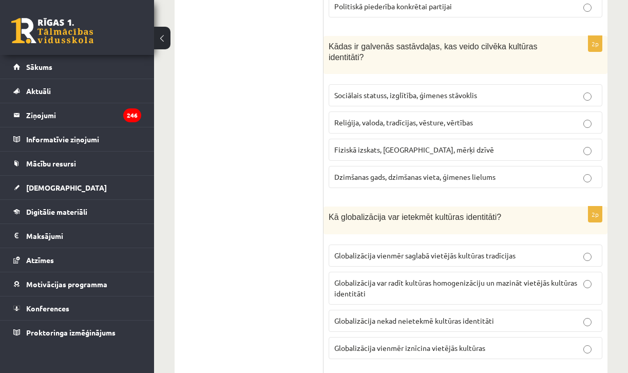
scroll to position [1188, 0]
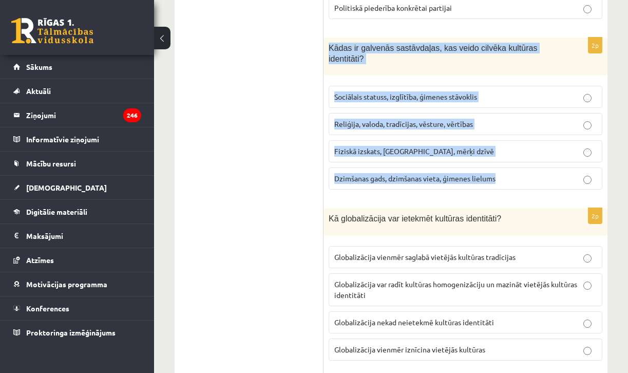
drag, startPoint x: 330, startPoint y: 46, endPoint x: 527, endPoint y: 177, distance: 236.8
click at [527, 177] on div "2p Kādas ir galvenās sastāvdaļas, kas veido cilvēka kultūras identitāti? Sociāl…" at bounding box center [466, 117] width 284 height 160
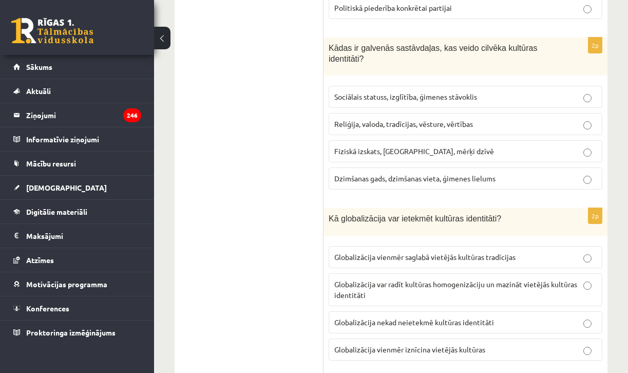
click at [367, 122] on span "Reliģija, valoda, tradīcijas, vēsture, vērtības" at bounding box center [403, 123] width 139 height 9
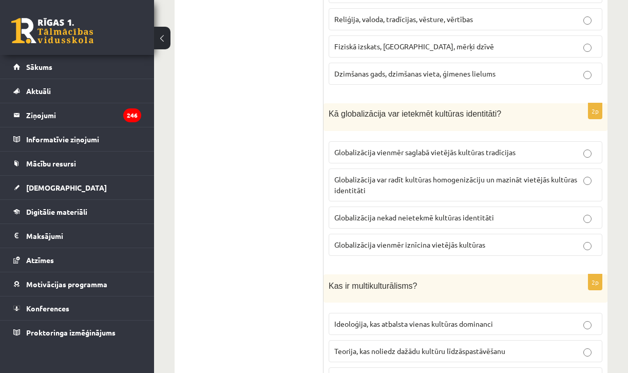
scroll to position [1293, 0]
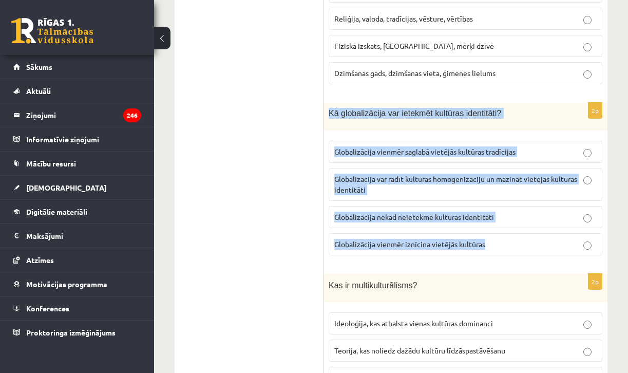
drag, startPoint x: 330, startPoint y: 106, endPoint x: 496, endPoint y: 239, distance: 212.9
click at [496, 240] on div "2p Kā globalizācija var ietekmēt kultūras identitāti? Globalizācija vienmēr sag…" at bounding box center [466, 183] width 284 height 161
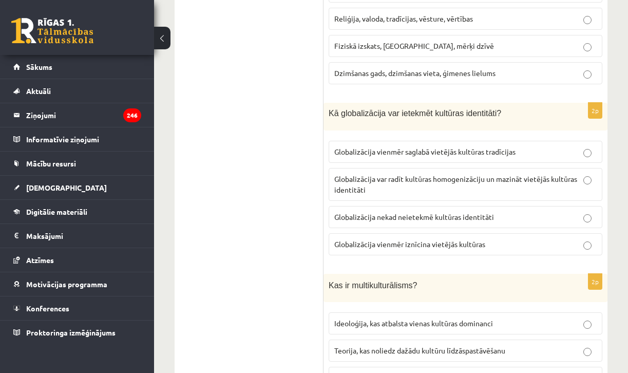
click at [383, 175] on span "Globalizācija var radīt kultūras homogenizāciju un mazināt vietējās kultūras id…" at bounding box center [455, 184] width 243 height 20
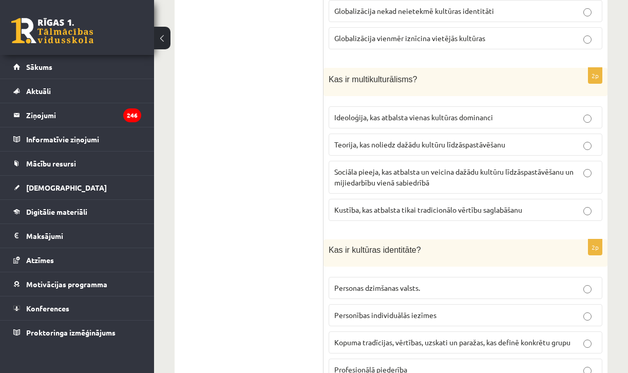
scroll to position [1492, 0]
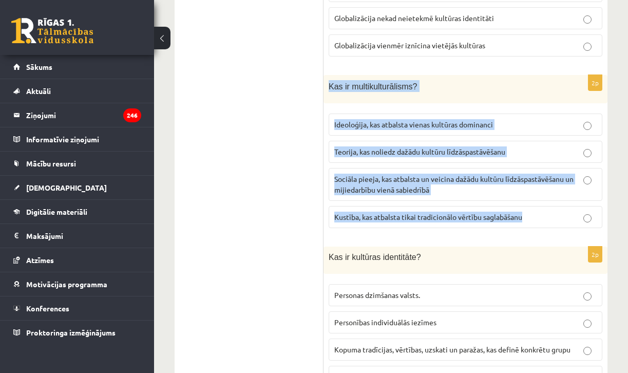
drag, startPoint x: 329, startPoint y: 81, endPoint x: 536, endPoint y: 213, distance: 245.7
click at [536, 213] on div "2p Kas ir multikulturālisms? Ideoloģija, kas atbalsta vienas kultūras dominanci…" at bounding box center [466, 155] width 284 height 161
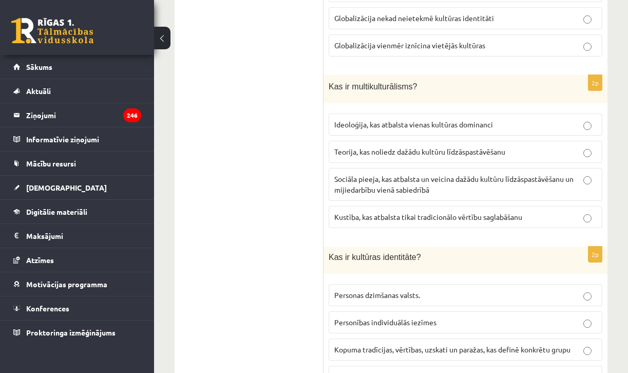
click at [359, 168] on label "Sociāla pieeja, kas atbalsta un veicina dažādu kultūru līdzāspastāvēšanu un mij…" at bounding box center [466, 184] width 274 height 33
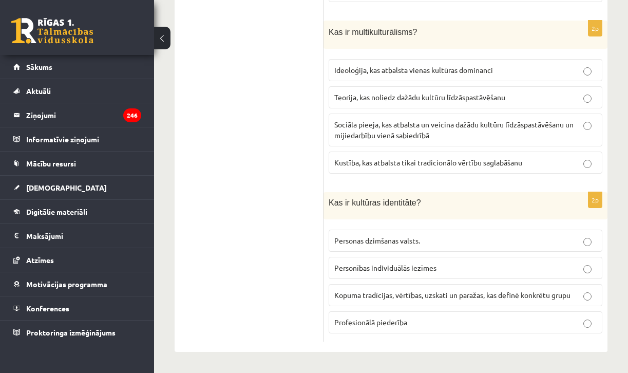
scroll to position [1542, 0]
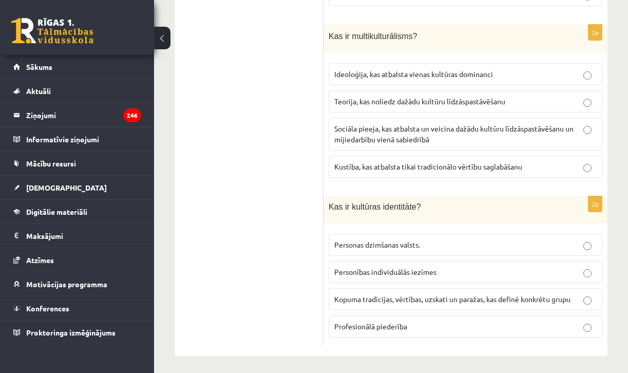
click at [421, 294] on span "Kopuma tradīcijas, vērtības, uzskati un paražas, kas definē konkrētu grupu" at bounding box center [452, 298] width 236 height 9
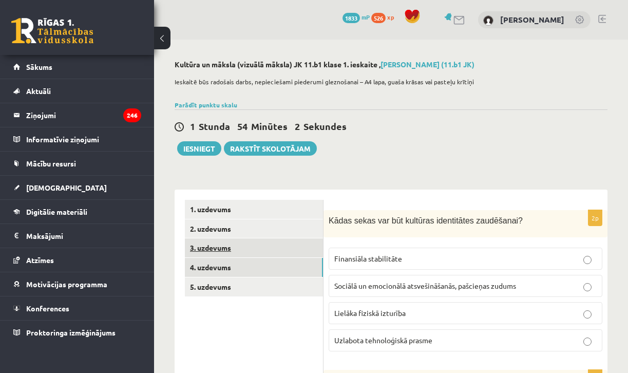
scroll to position [0, 0]
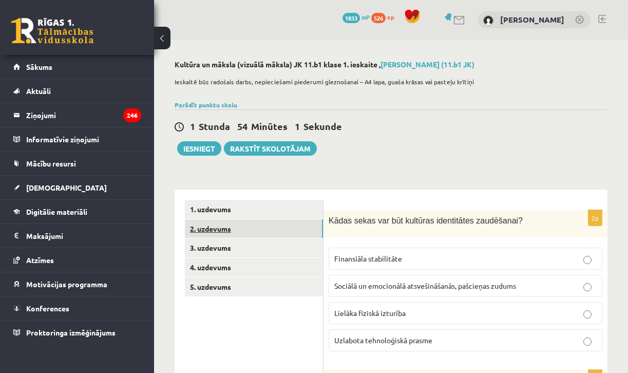
click at [220, 225] on link "2. uzdevums" at bounding box center [254, 228] width 138 height 19
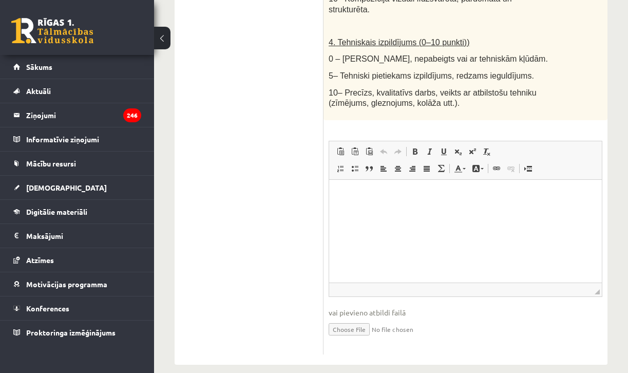
scroll to position [712, 0]
click at [417, 211] on html at bounding box center [465, 195] width 273 height 31
click at [352, 318] on input "file" at bounding box center [466, 328] width 274 height 21
click at [343, 318] on input "file" at bounding box center [466, 328] width 274 height 21
type input "**********"
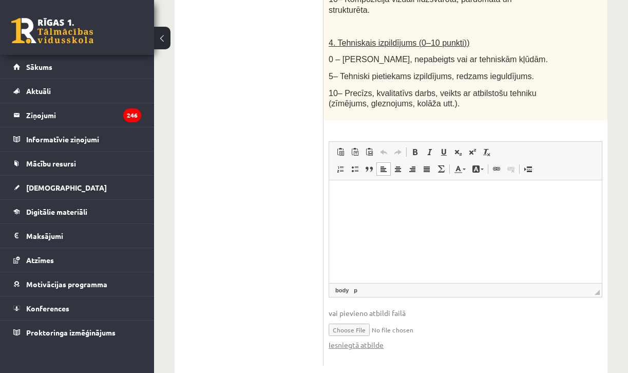
click at [395, 211] on html at bounding box center [465, 195] width 273 height 31
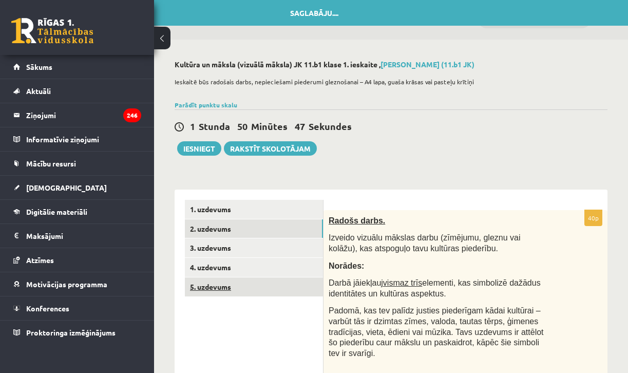
scroll to position [0, 0]
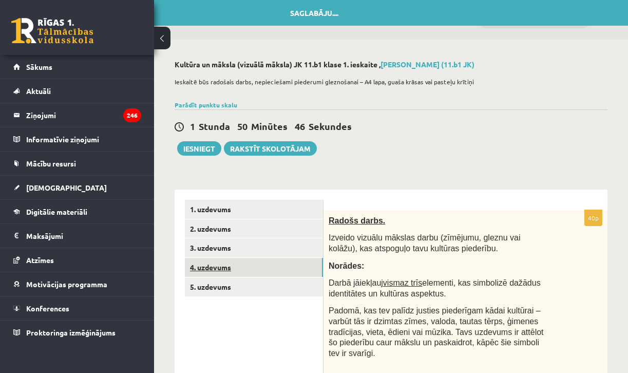
click at [229, 260] on link "4. uzdevums" at bounding box center [254, 267] width 138 height 19
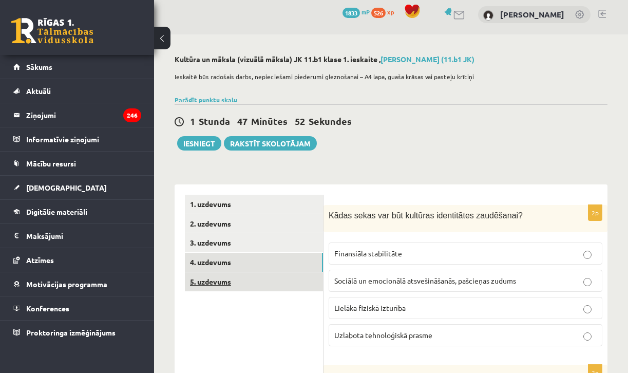
scroll to position [6, 0]
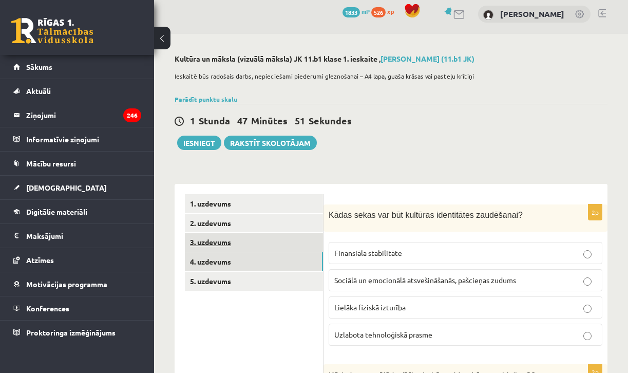
click at [231, 248] on link "3. uzdevums" at bounding box center [254, 242] width 138 height 19
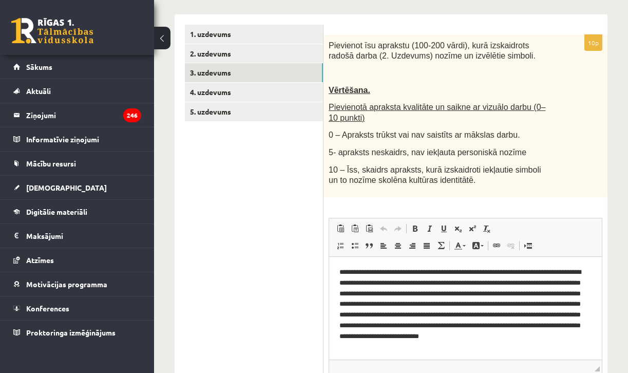
scroll to position [171, 0]
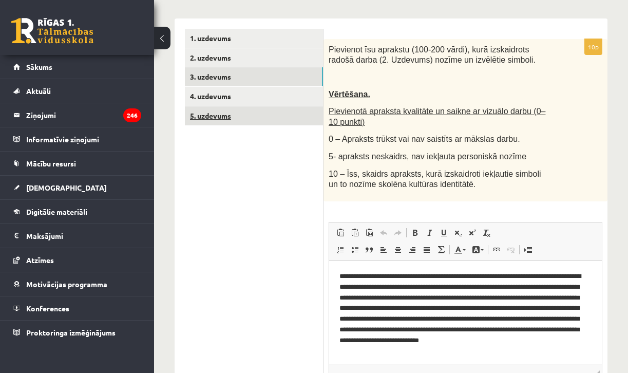
click at [238, 112] on link "5. uzdevums" at bounding box center [254, 115] width 138 height 19
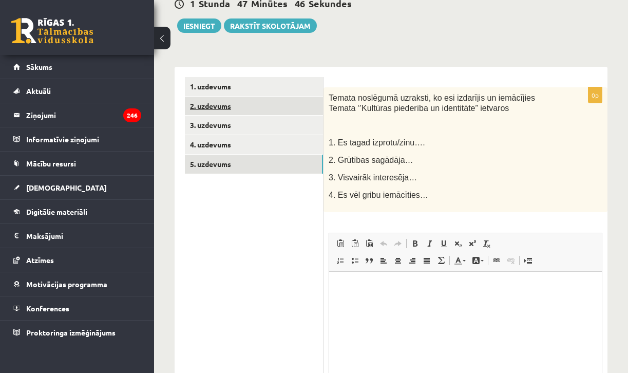
scroll to position [0, 0]
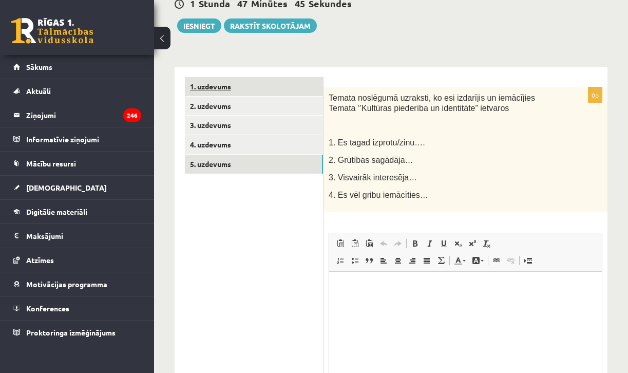
click at [220, 84] on link "1. uzdevums" at bounding box center [254, 86] width 138 height 19
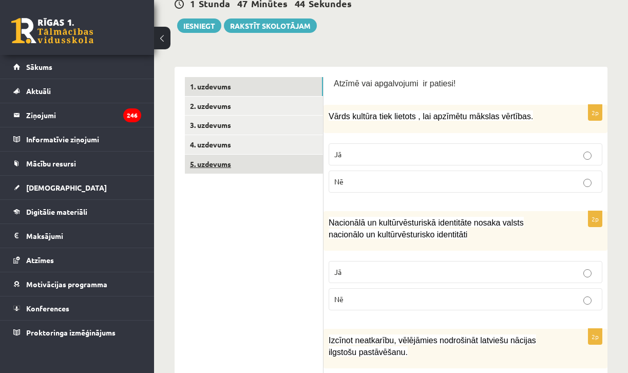
click at [235, 164] on link "5. uzdevums" at bounding box center [254, 164] width 138 height 19
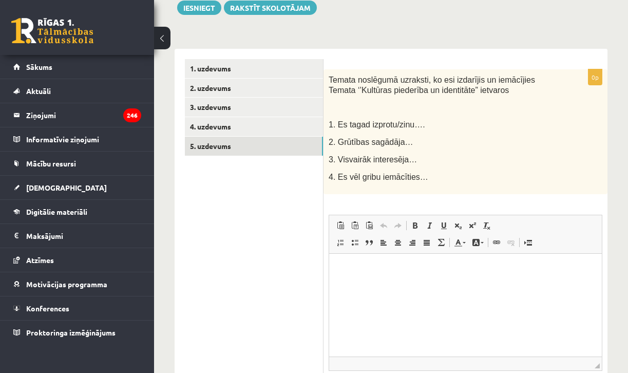
scroll to position [142, 0]
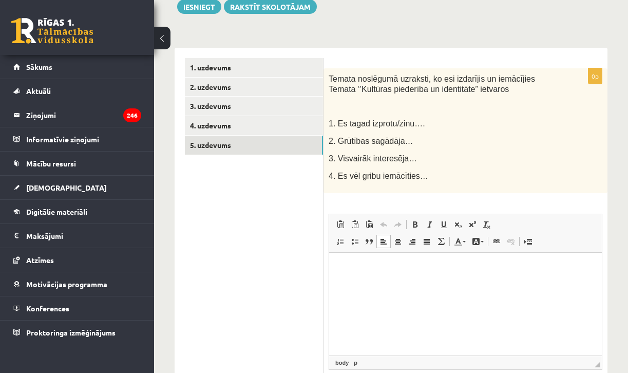
click at [383, 265] on p "Визуальный текстовый редактор, wiswyg-editor-user-answer-47434021362120" at bounding box center [465, 267] width 252 height 11
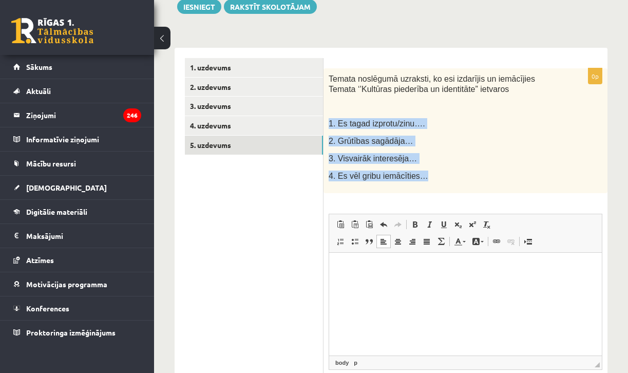
drag, startPoint x: 330, startPoint y: 120, endPoint x: 441, endPoint y: 181, distance: 126.9
click at [441, 181] on div "Temata noslēgumā uzraksti, ko esi izdarījis un iemācījies Temata ‘’Kultūras pie…" at bounding box center [466, 130] width 284 height 125
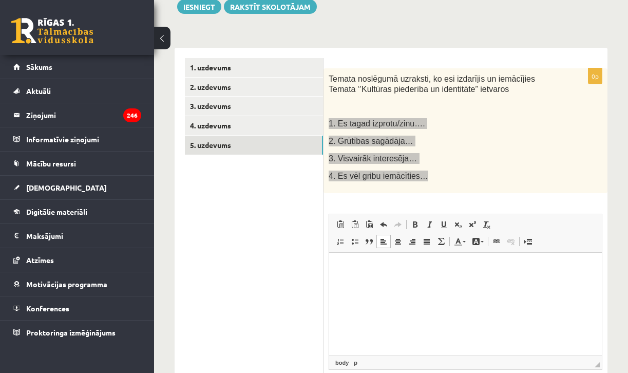
click at [365, 253] on html at bounding box center [465, 267] width 273 height 31
click at [421, 268] on p "**********" at bounding box center [465, 267] width 252 height 10
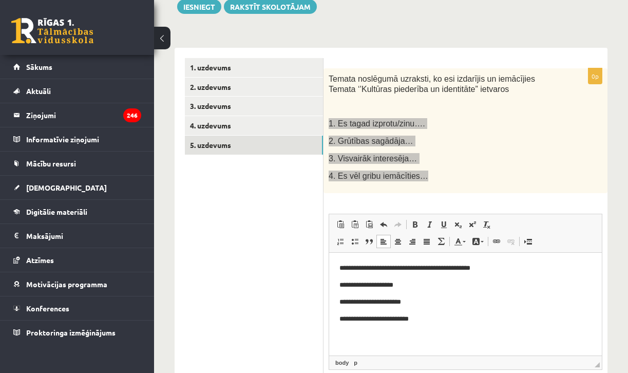
click at [428, 291] on body "**********" at bounding box center [465, 292] width 252 height 61
click at [429, 290] on body "**********" at bounding box center [465, 292] width 252 height 61
click at [427, 283] on p "**********" at bounding box center [465, 284] width 252 height 10
click at [414, 309] on body "**********" at bounding box center [465, 292] width 252 height 61
click at [416, 305] on p "**********" at bounding box center [465, 301] width 252 height 10
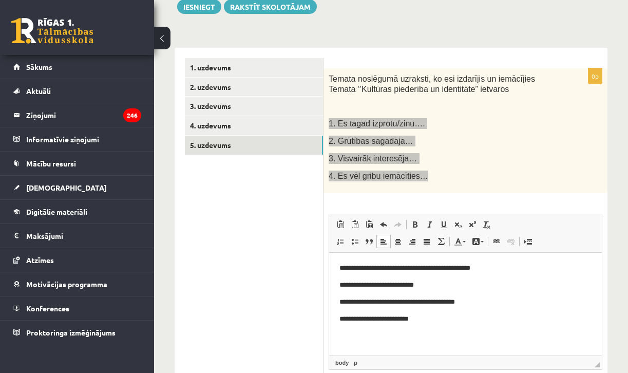
click at [456, 303] on p "**********" at bounding box center [465, 301] width 252 height 10
click at [434, 318] on p "**********" at bounding box center [465, 318] width 252 height 10
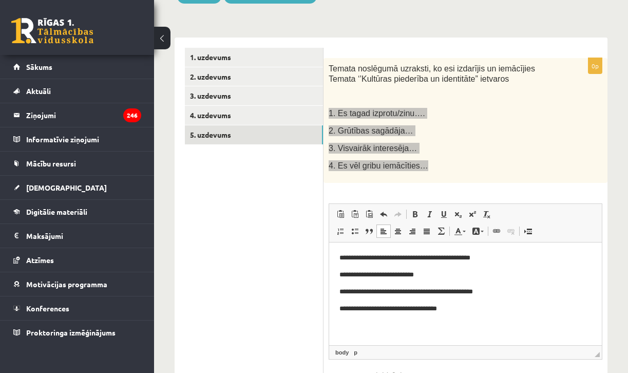
scroll to position [155, 0]
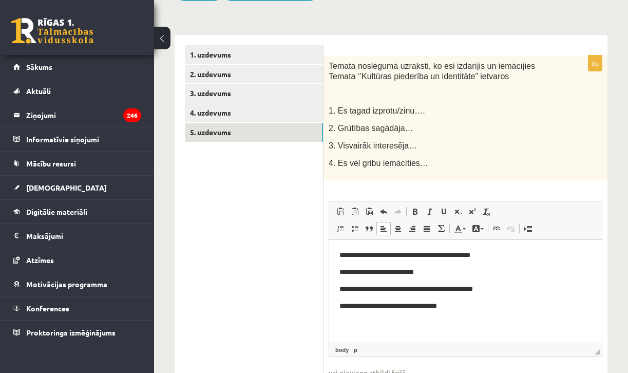
click at [365, 169] on div "Temata noslēgumā uzraksti, ko esi izdarījis un iemācījies Temata ‘’Kultūras pie…" at bounding box center [466, 117] width 284 height 125
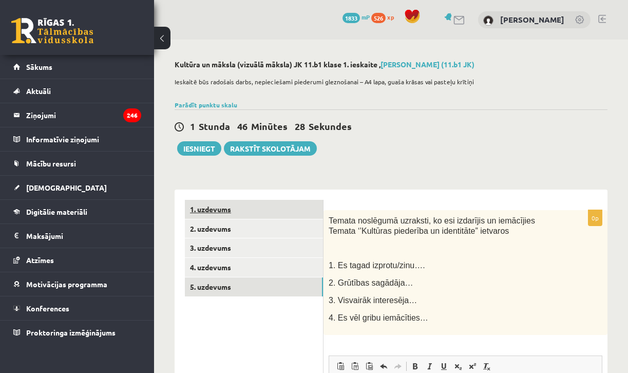
scroll to position [0, 0]
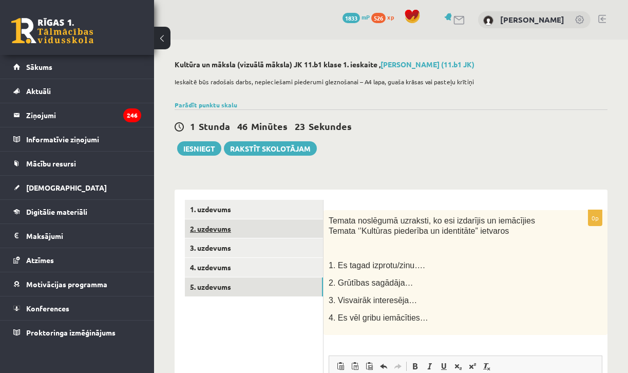
click at [229, 232] on link "2. uzdevums" at bounding box center [254, 228] width 138 height 19
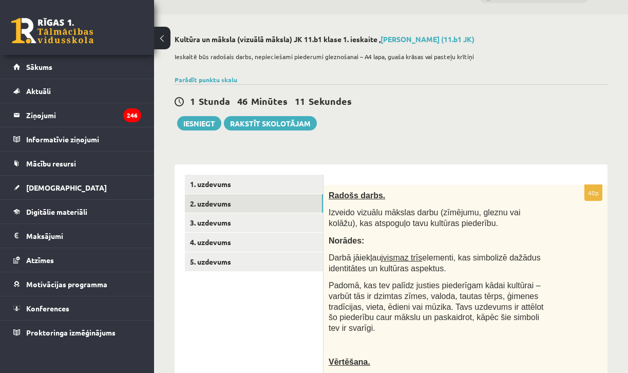
scroll to position [26, 0]
click at [225, 178] on link "1. uzdevums" at bounding box center [254, 183] width 138 height 19
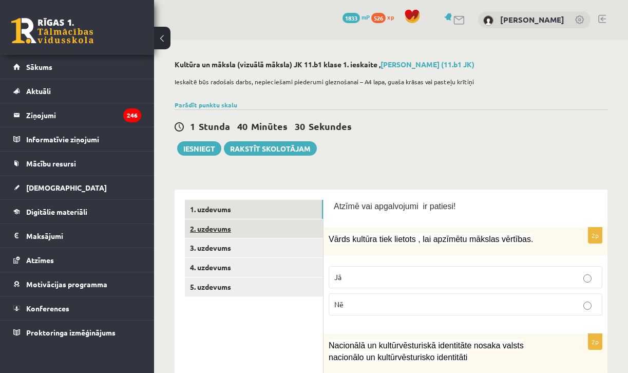
scroll to position [0, 0]
click at [249, 234] on link "2. uzdevums" at bounding box center [254, 228] width 138 height 19
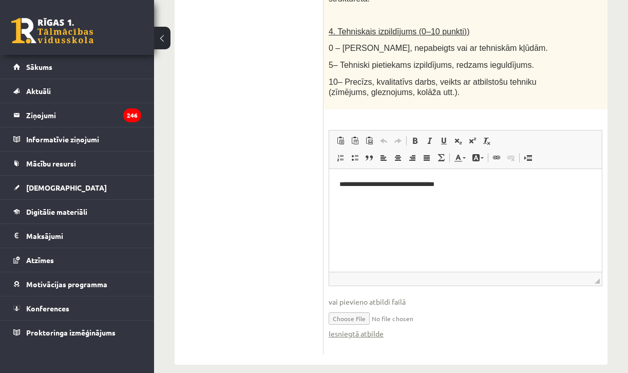
scroll to position [723, 0]
click at [368, 329] on link "Iesniegtā atbilde" at bounding box center [356, 334] width 55 height 11
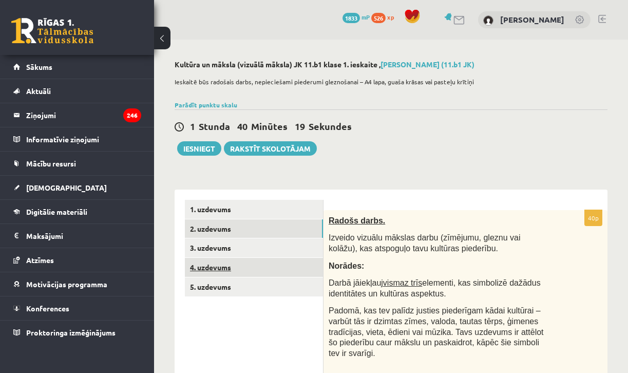
scroll to position [0, 0]
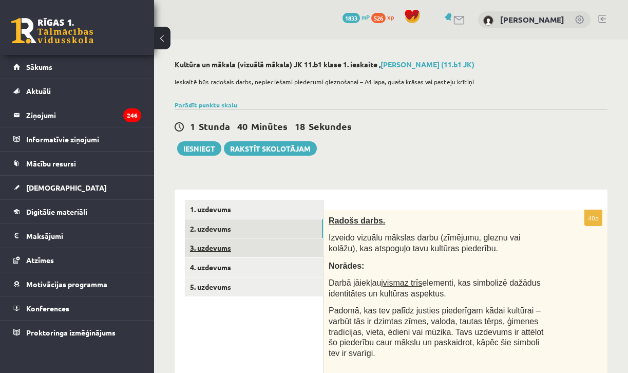
click at [215, 249] on link "3. uzdevums" at bounding box center [254, 247] width 138 height 19
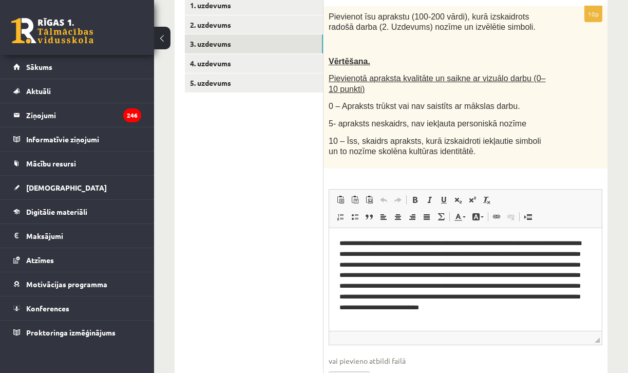
scroll to position [159, 0]
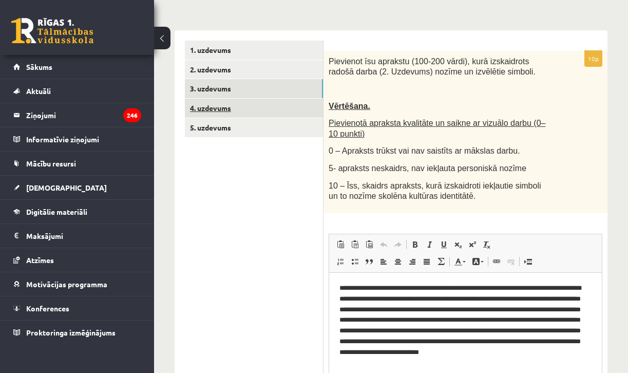
click at [243, 111] on link "4. uzdevums" at bounding box center [254, 108] width 138 height 19
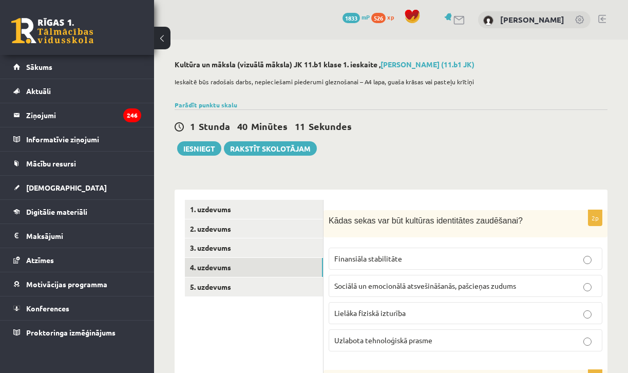
scroll to position [0, 0]
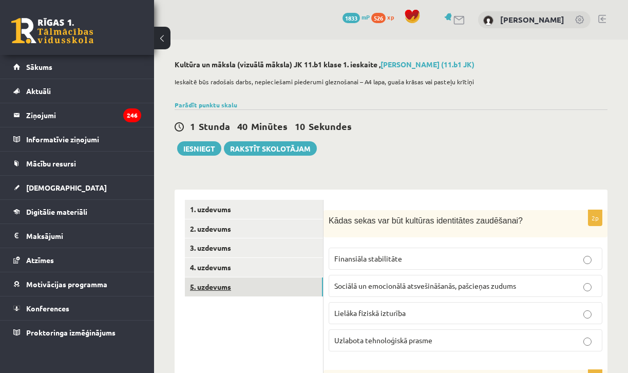
click at [224, 293] on link "5. uzdevums" at bounding box center [254, 286] width 138 height 19
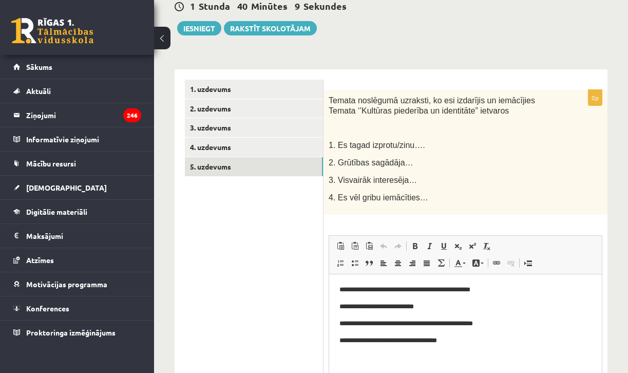
scroll to position [126, 0]
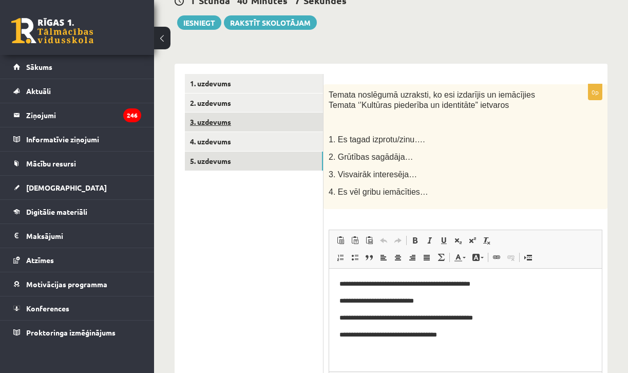
click at [291, 117] on link "3. uzdevums" at bounding box center [254, 121] width 138 height 19
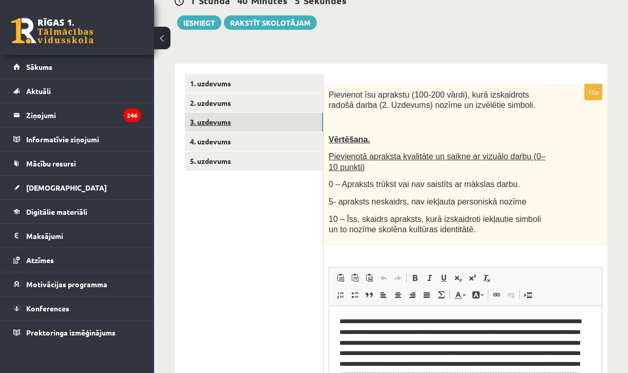
scroll to position [0, 0]
click at [435, 331] on p "**********" at bounding box center [465, 357] width 252 height 82
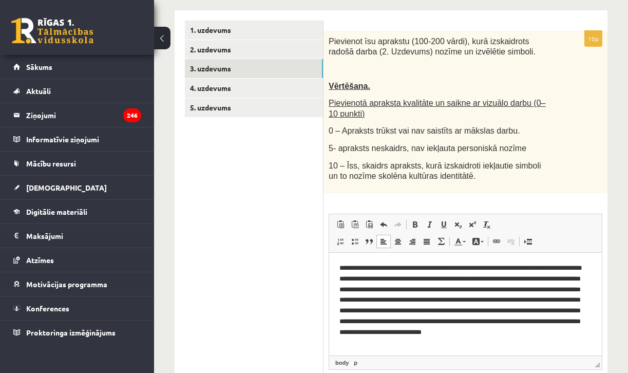
scroll to position [180, 0]
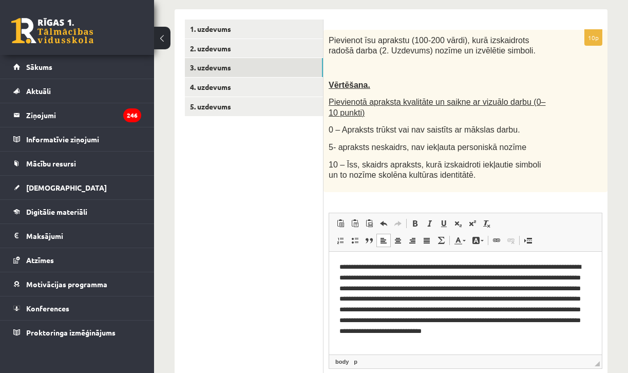
click at [461, 343] on p "**********" at bounding box center [465, 302] width 252 height 82
click at [510, 343] on p "**********" at bounding box center [465, 302] width 252 height 82
click at [484, 343] on p "**********" at bounding box center [465, 302] width 252 height 82
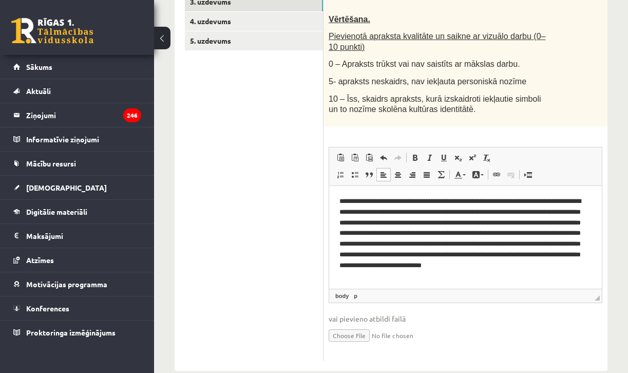
scroll to position [247, 0]
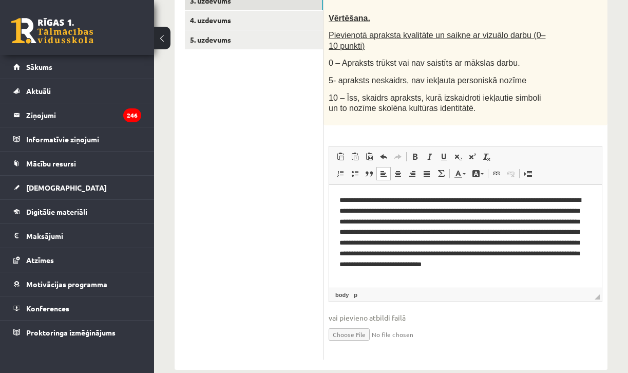
click at [445, 270] on p "**********" at bounding box center [465, 236] width 252 height 82
click at [453, 270] on p "**********" at bounding box center [465, 236] width 252 height 82
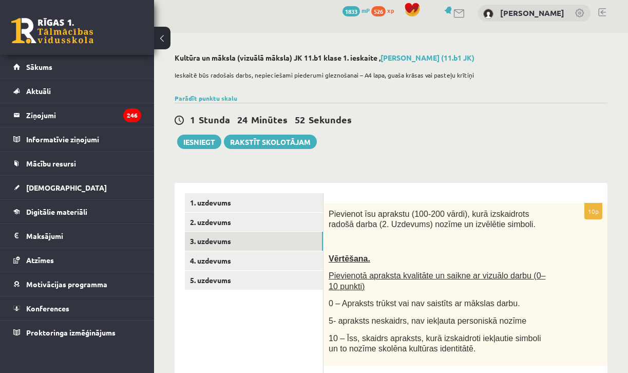
scroll to position [4, 0]
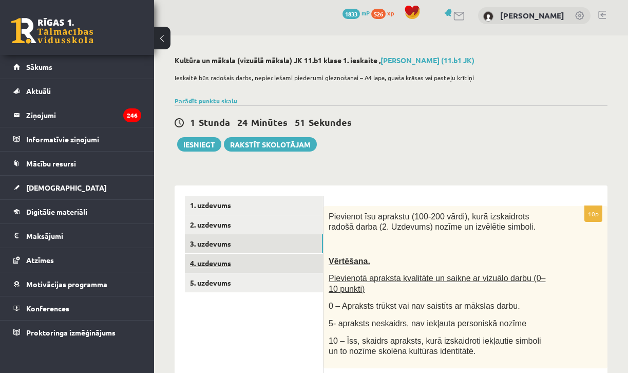
click at [256, 266] on link "4. uzdevums" at bounding box center [254, 263] width 138 height 19
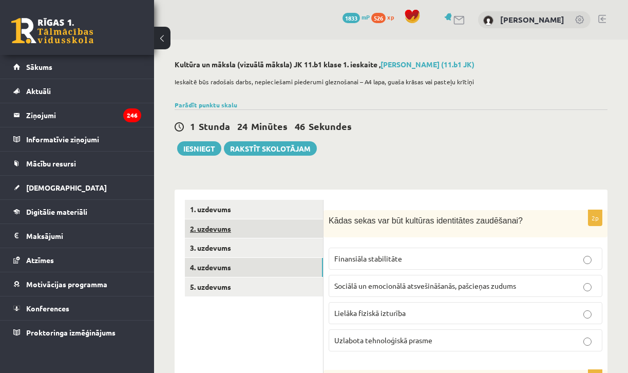
scroll to position [0, 0]
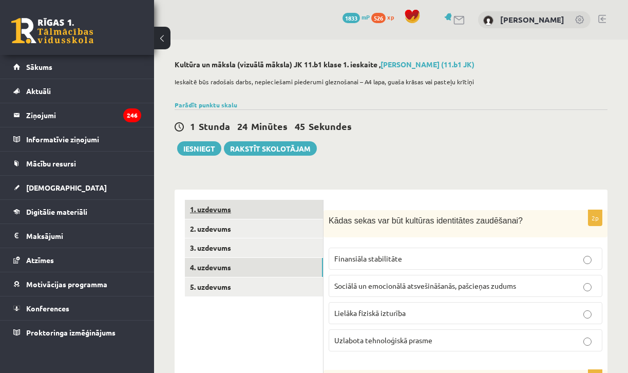
click at [229, 205] on link "1. uzdevums" at bounding box center [254, 209] width 138 height 19
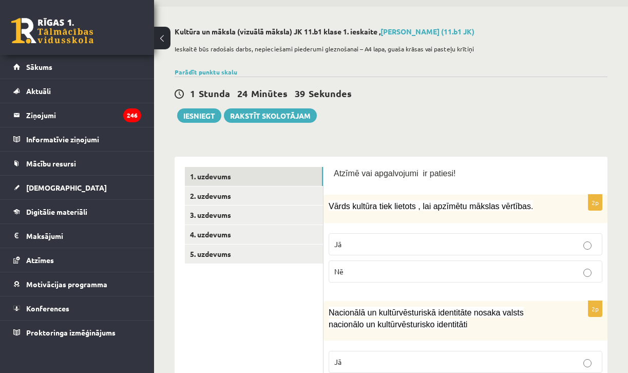
scroll to position [46, 0]
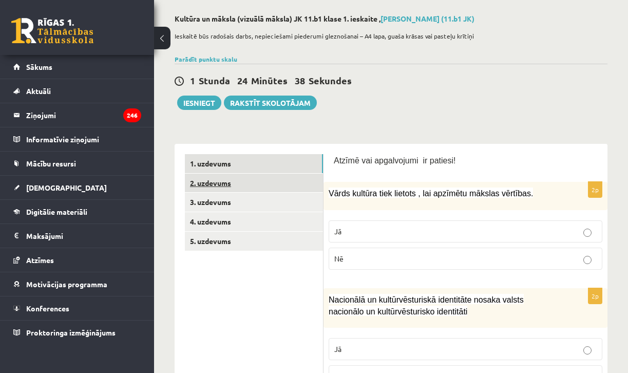
click at [238, 182] on link "2. uzdevums" at bounding box center [254, 183] width 138 height 19
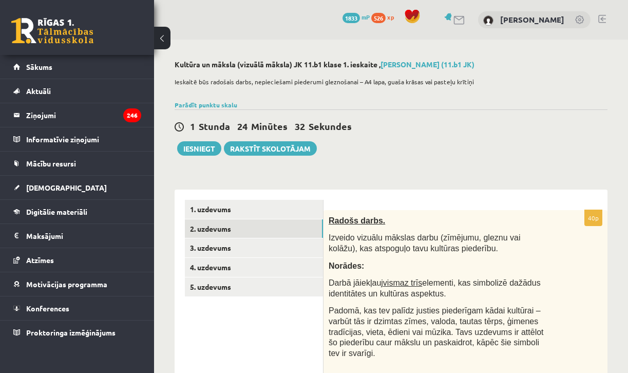
scroll to position [0, 0]
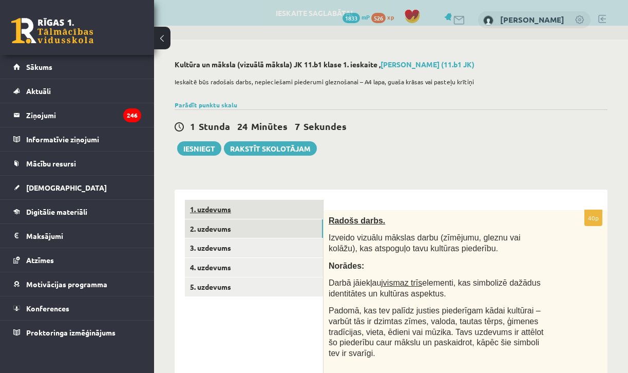
click at [244, 215] on link "1. uzdevums" at bounding box center [254, 209] width 138 height 19
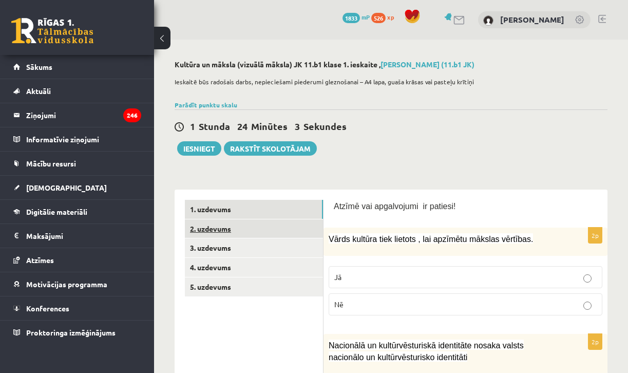
click at [230, 229] on link "2. uzdevums" at bounding box center [254, 228] width 138 height 19
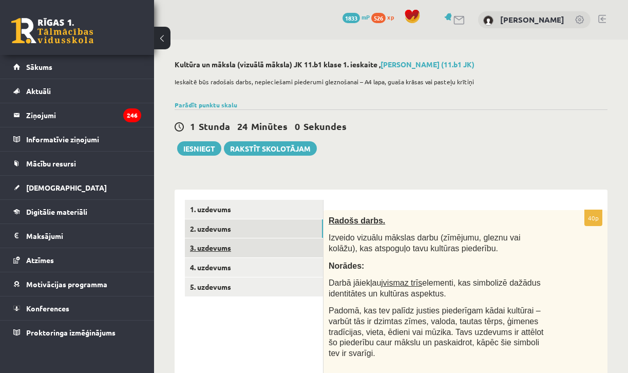
click at [240, 254] on link "3. uzdevums" at bounding box center [254, 247] width 138 height 19
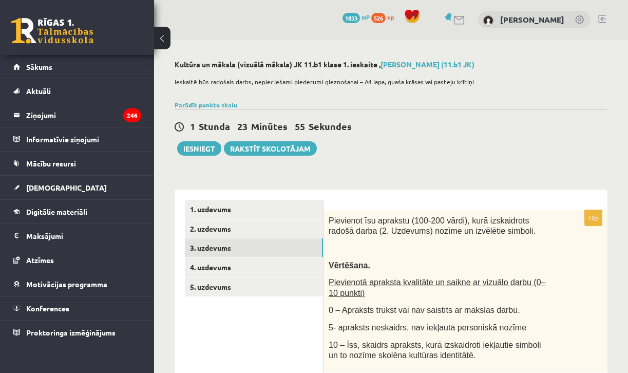
click at [203, 139] on div "1 Stunda 23 Minūtes 55 Sekundes Ieskaite saglabāta! Iesniegt Rakstīt skolotājam" at bounding box center [391, 132] width 433 height 46
click at [203, 146] on button "Iesniegt" at bounding box center [199, 148] width 44 height 14
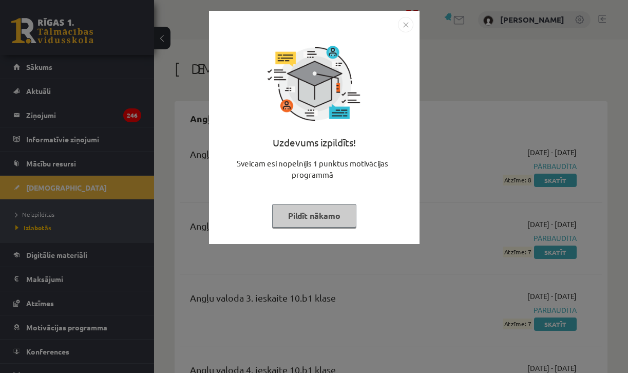
click at [329, 215] on button "Pildīt nākamo" at bounding box center [314, 216] width 84 height 24
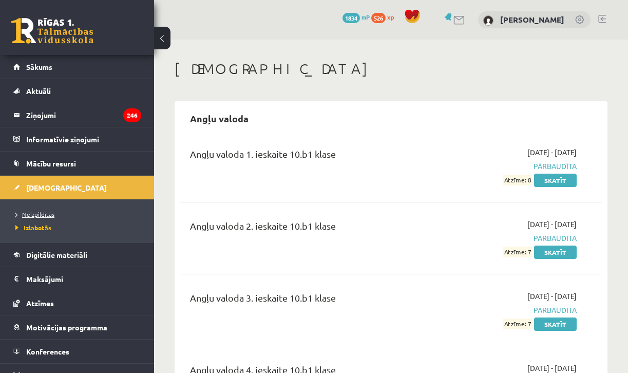
click at [46, 217] on span "Neizpildītās" at bounding box center [34, 214] width 39 height 8
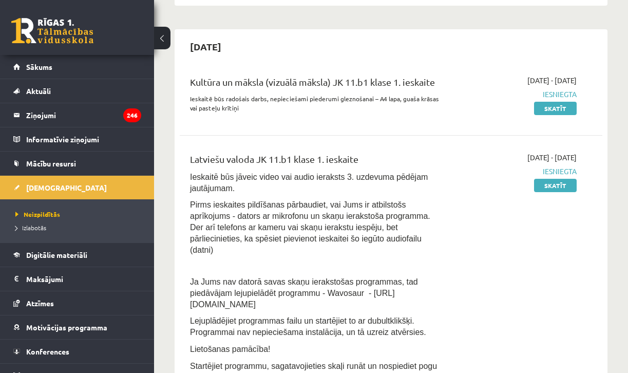
scroll to position [213, 0]
